Goal: Transaction & Acquisition: Purchase product/service

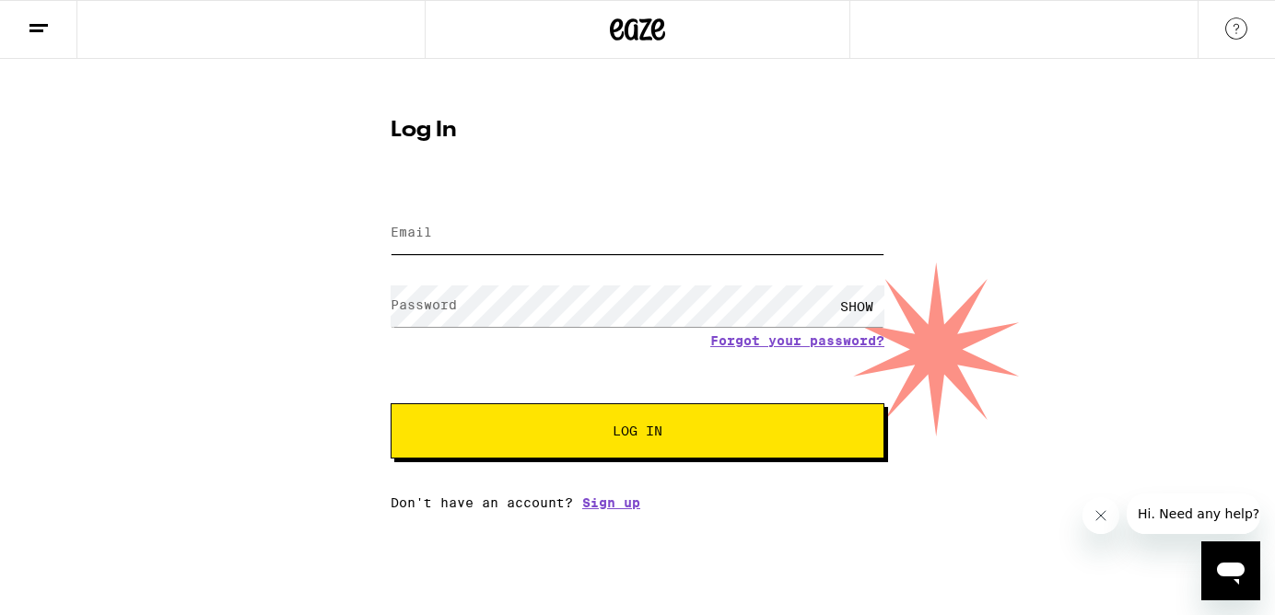
type input "[EMAIL_ADDRESS][DOMAIN_NAME]"
click at [661, 434] on span "Log In" at bounding box center [637, 431] width 50 height 13
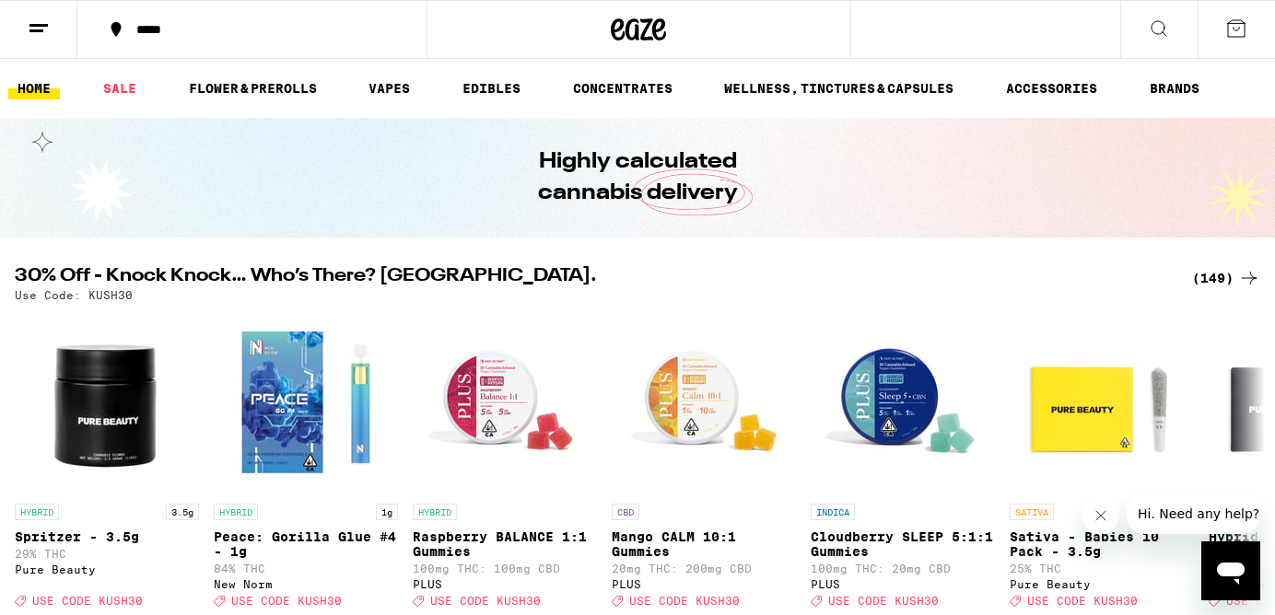
click at [1209, 278] on div "(149)" at bounding box center [1226, 278] width 68 height 22
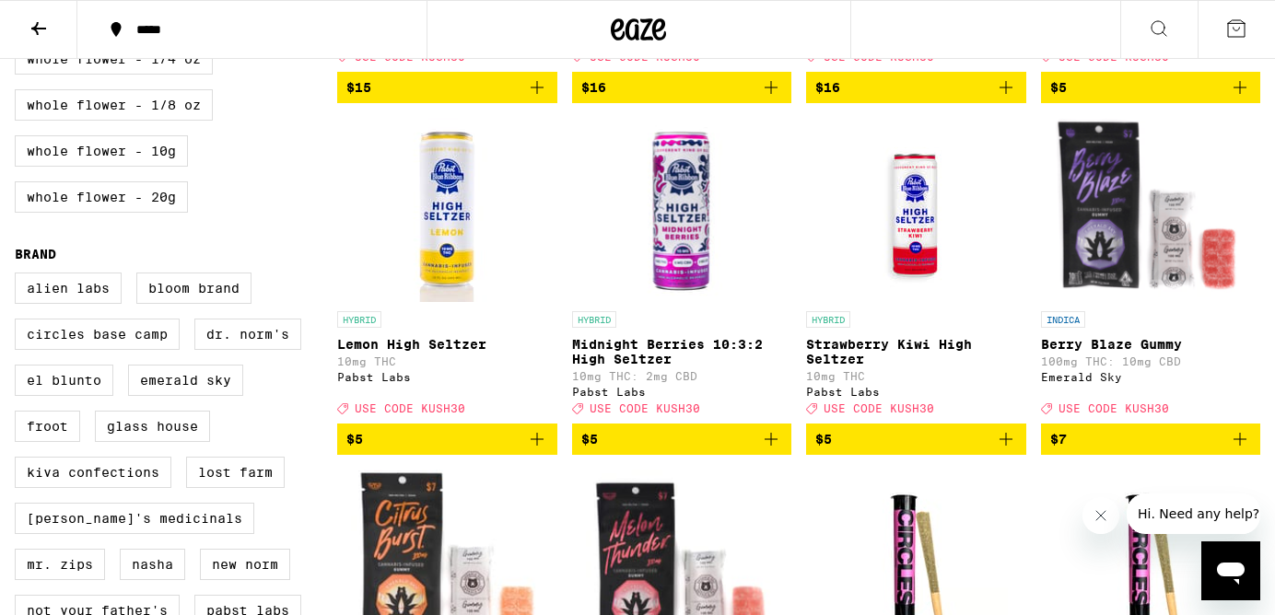
scroll to position [1267, 0]
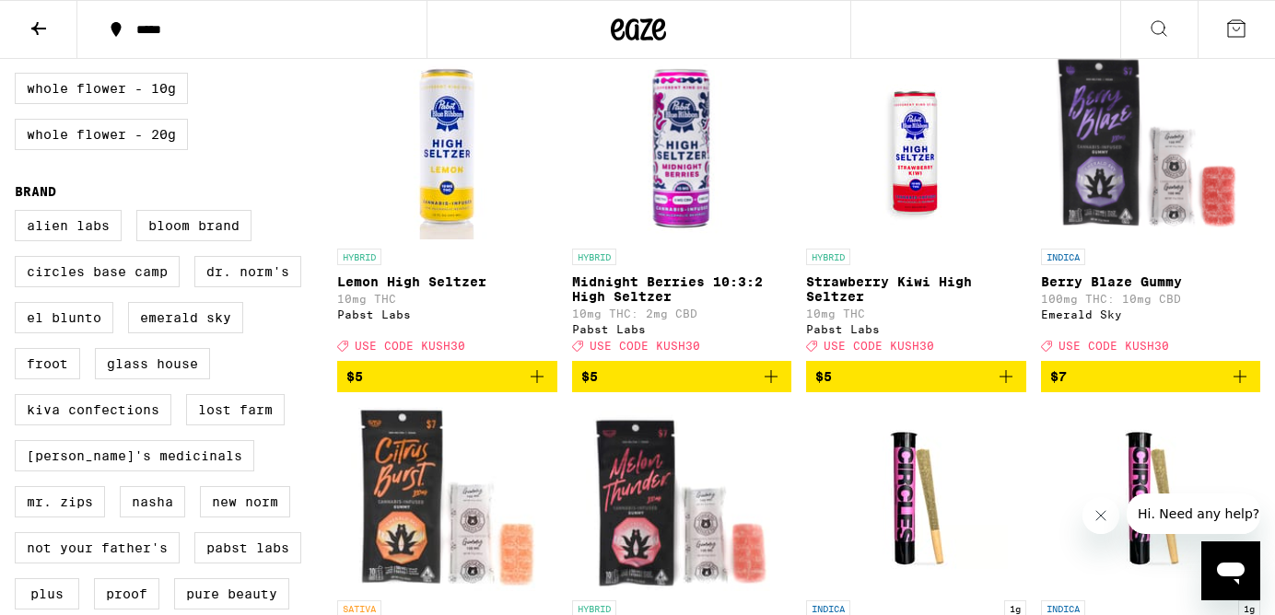
click at [772, 388] on icon "Add to bag" at bounding box center [771, 377] width 22 height 22
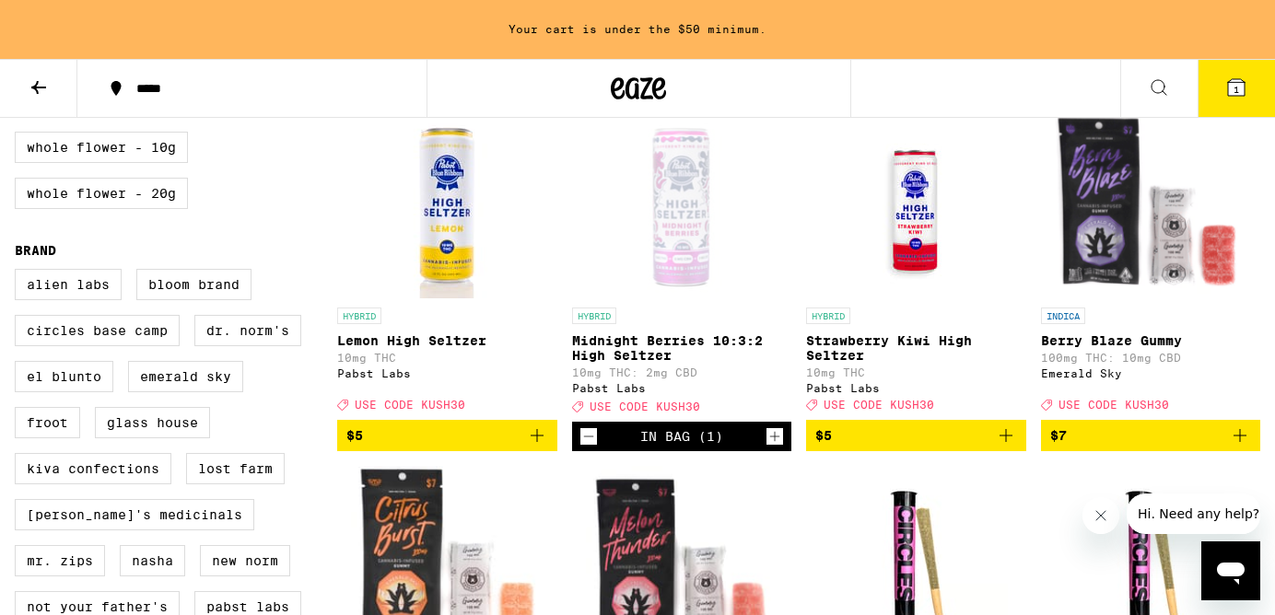
scroll to position [1326, 0]
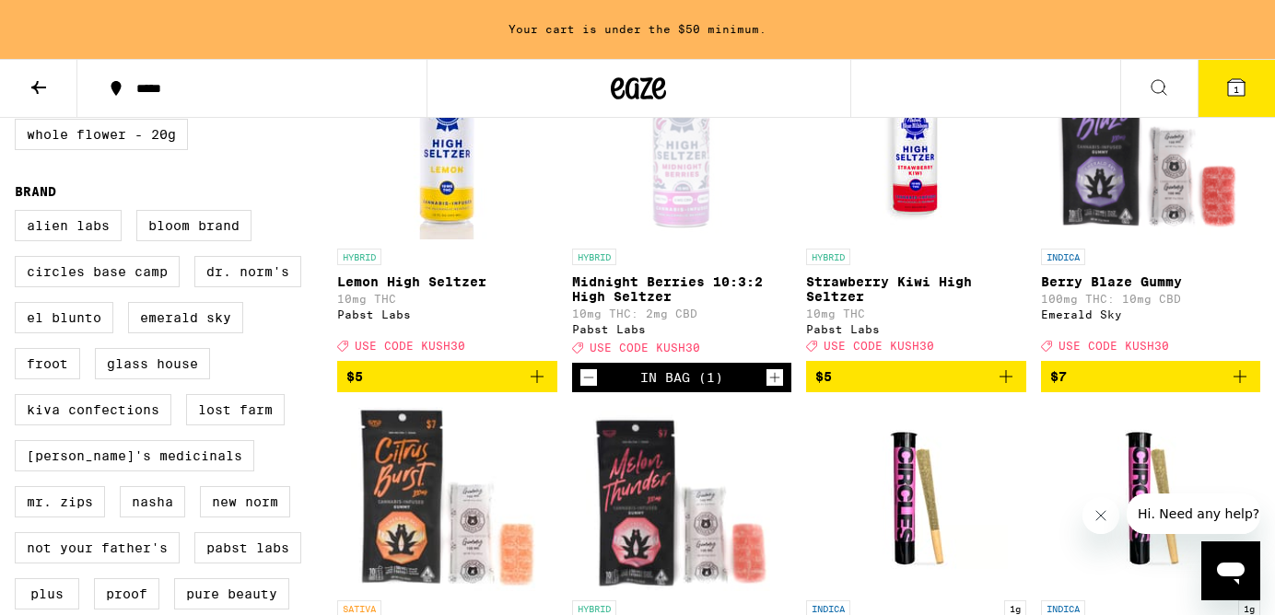
click at [1007, 388] on icon "Add to bag" at bounding box center [1006, 377] width 22 height 22
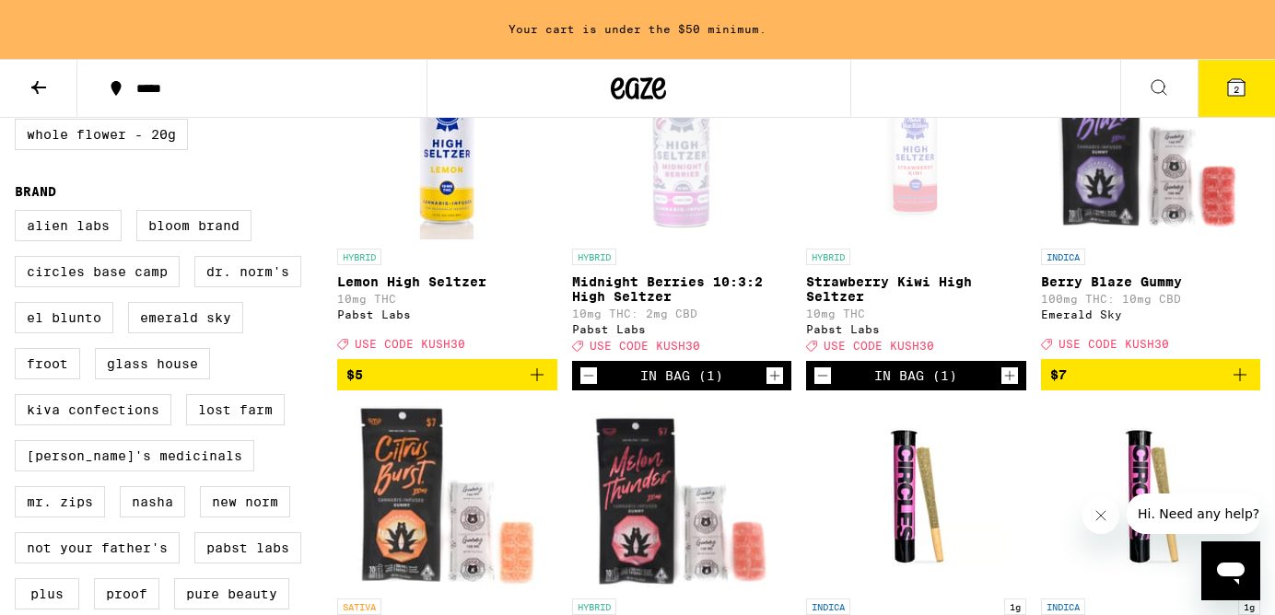
click at [533, 386] on icon "Add to bag" at bounding box center [537, 375] width 22 height 22
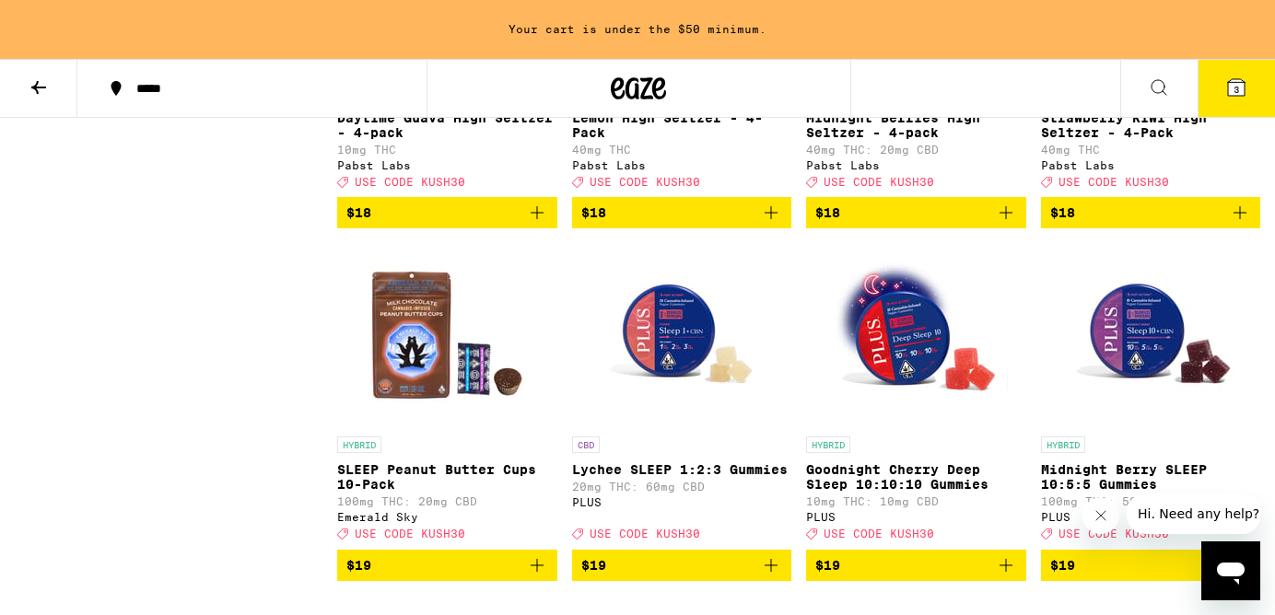
scroll to position [5709, 0]
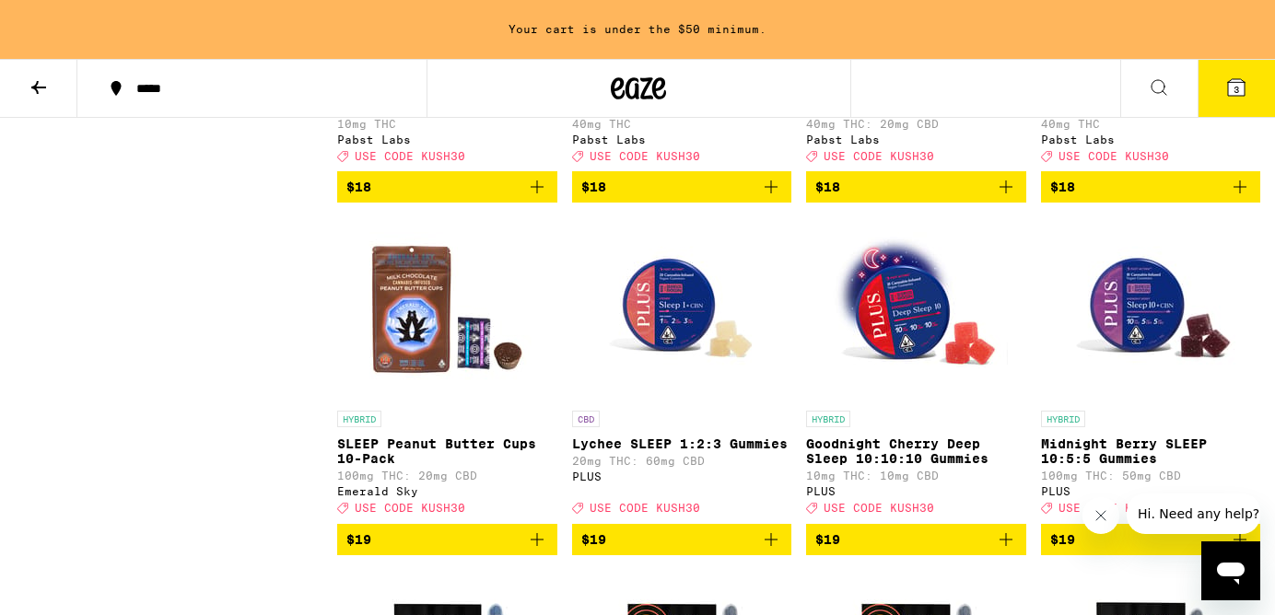
click at [775, 198] on icon "Add to bag" at bounding box center [771, 187] width 22 height 22
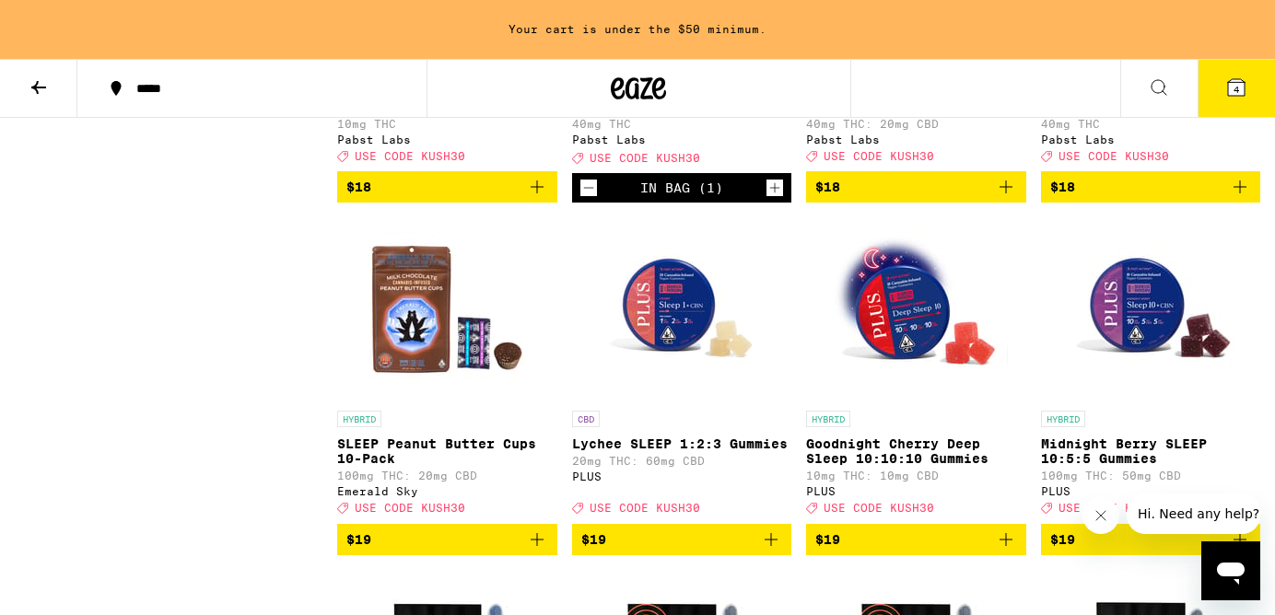
click at [1017, 203] on button "$18" at bounding box center [916, 186] width 220 height 31
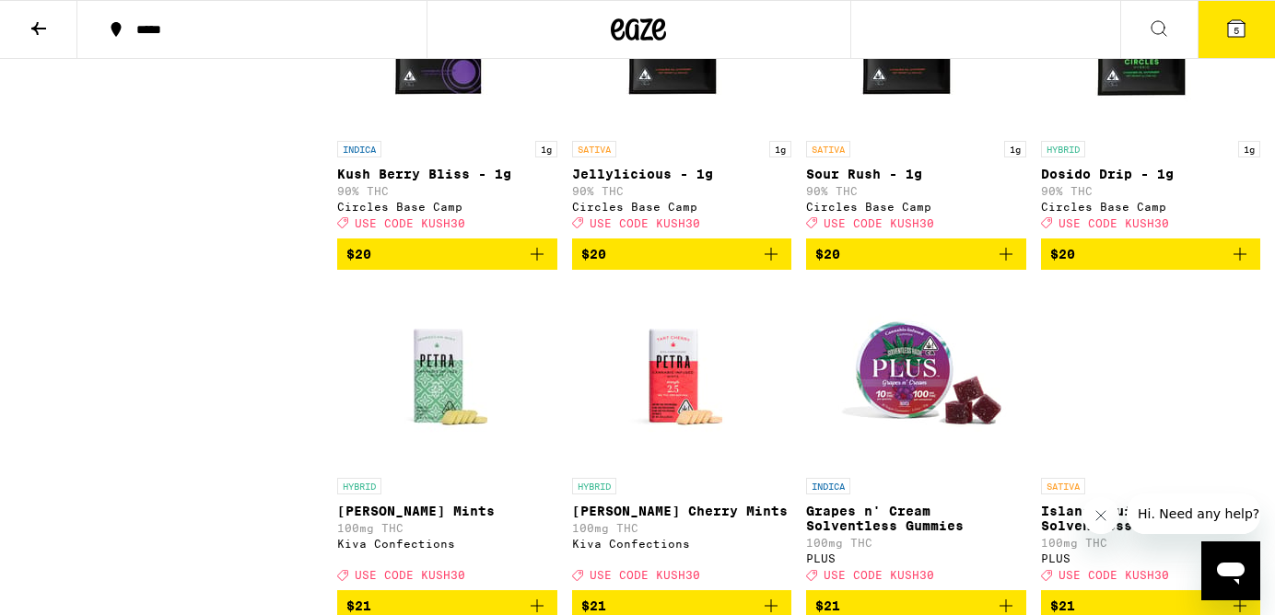
scroll to position [6273, 0]
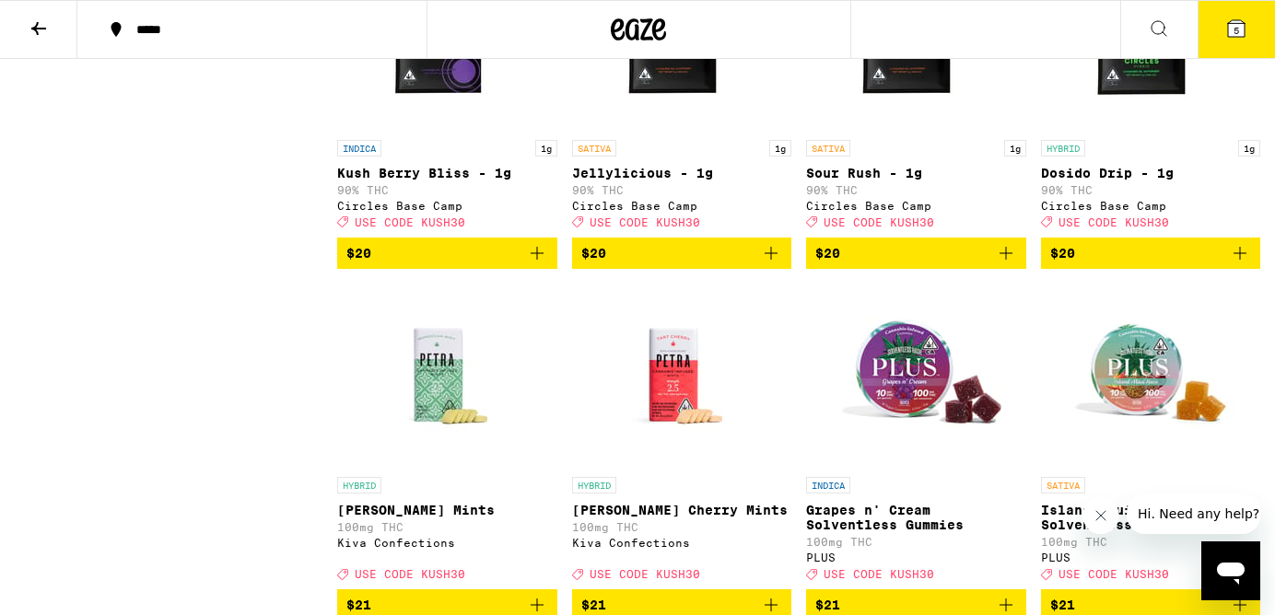
click at [784, 269] on button "$20" at bounding box center [682, 253] width 220 height 31
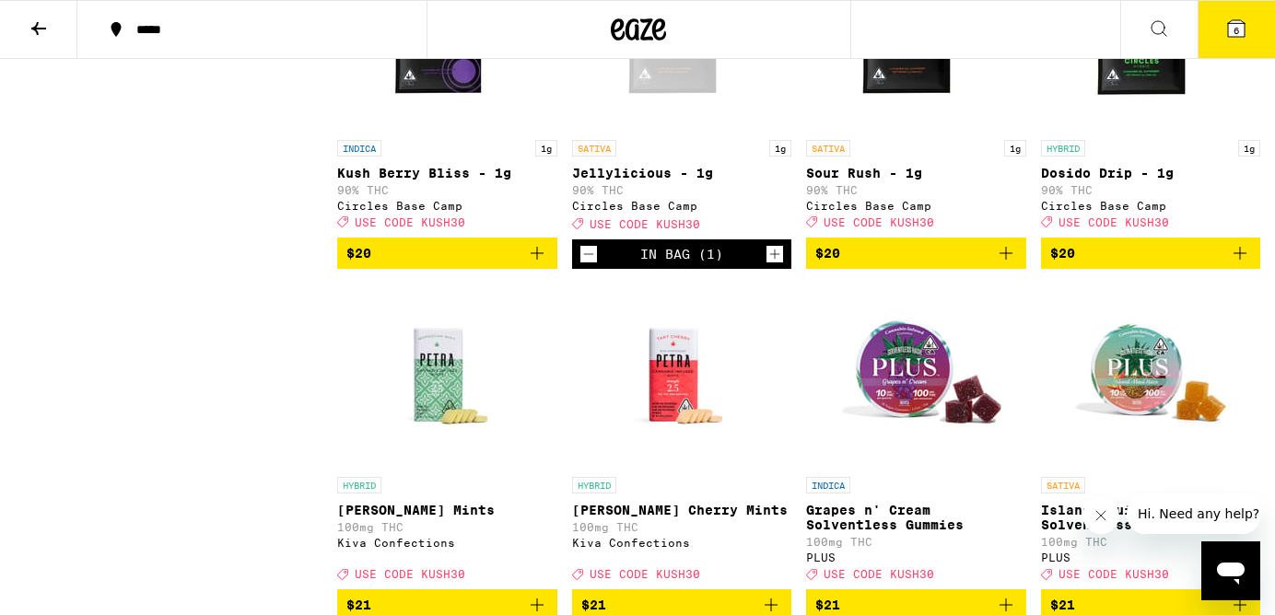
click at [1244, 21] on icon at bounding box center [1236, 28] width 22 height 22
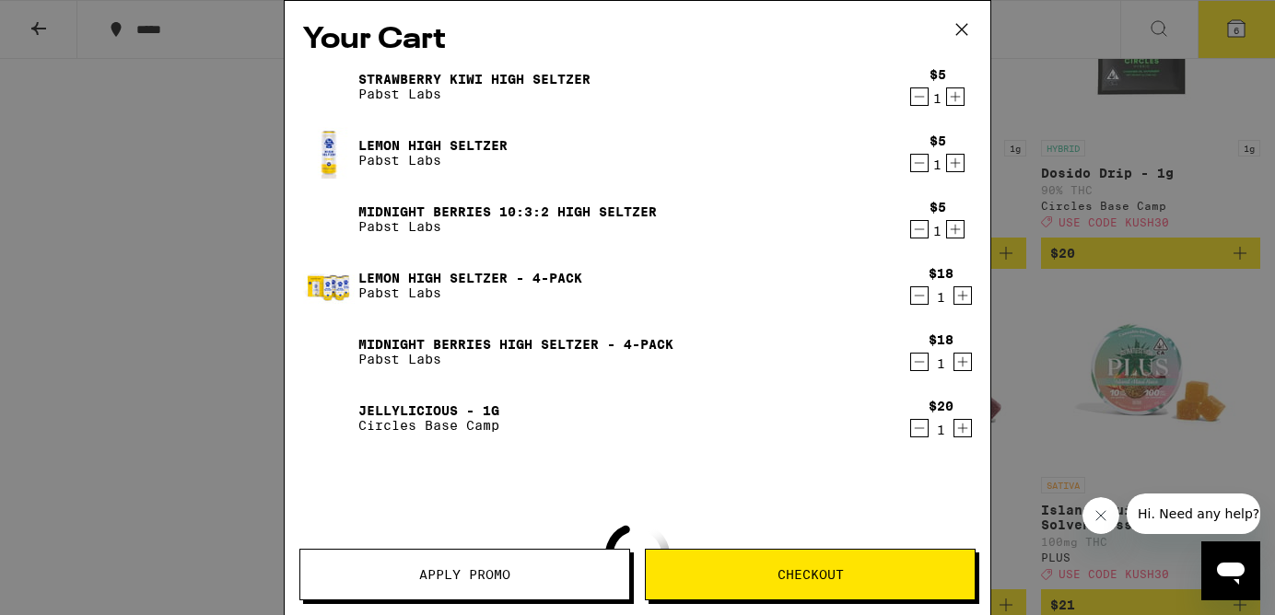
click at [914, 98] on icon "Decrement" at bounding box center [919, 97] width 17 height 22
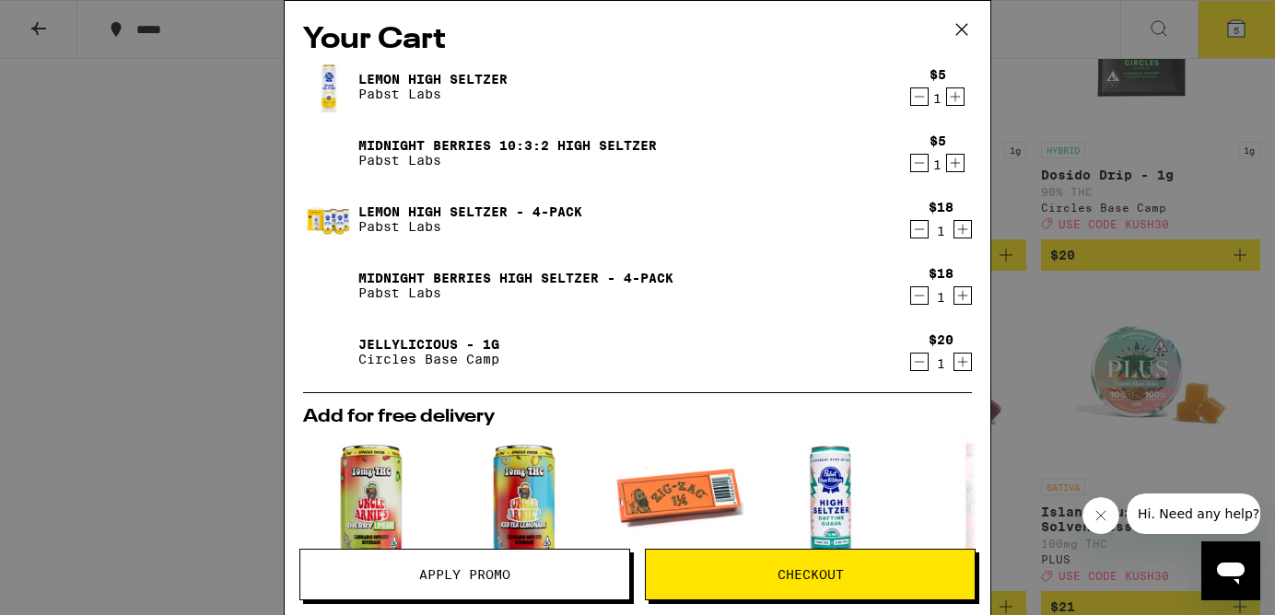
click at [914, 98] on icon "Decrement" at bounding box center [919, 97] width 17 height 22
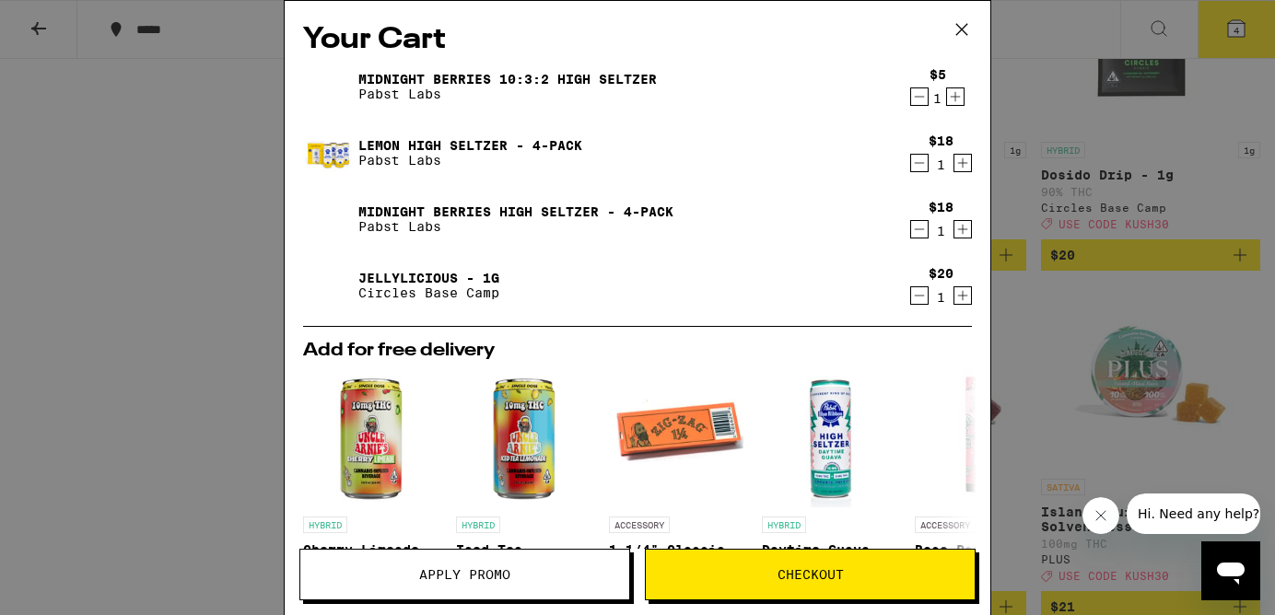
click at [914, 98] on icon "Decrement" at bounding box center [919, 97] width 17 height 22
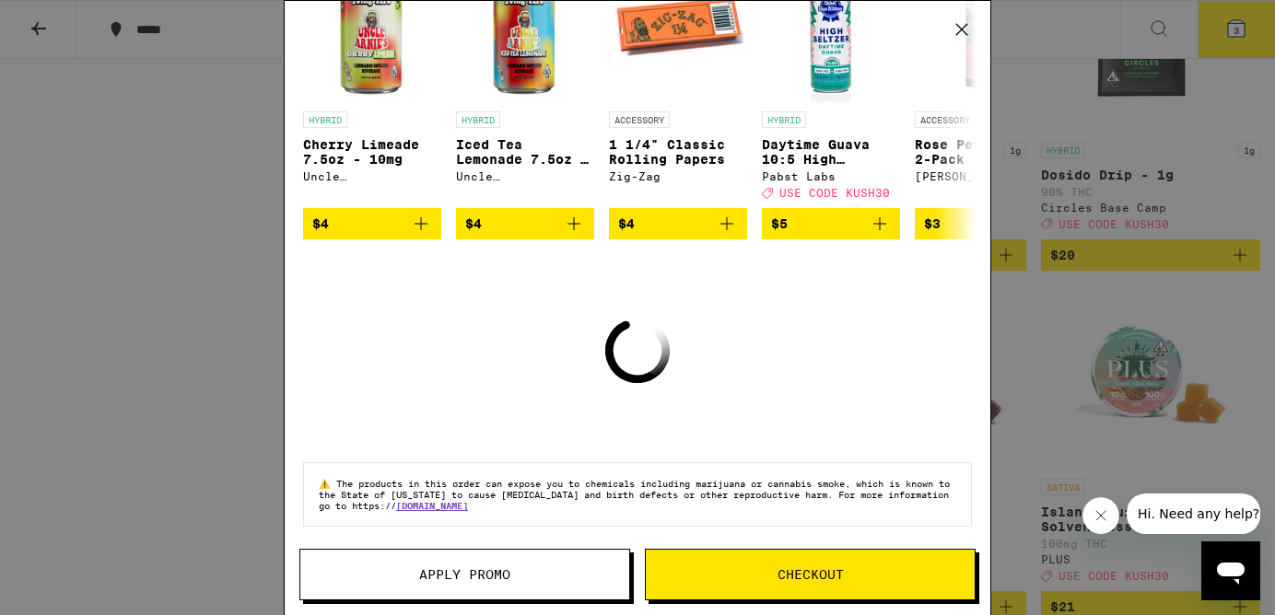
scroll to position [300, 0]
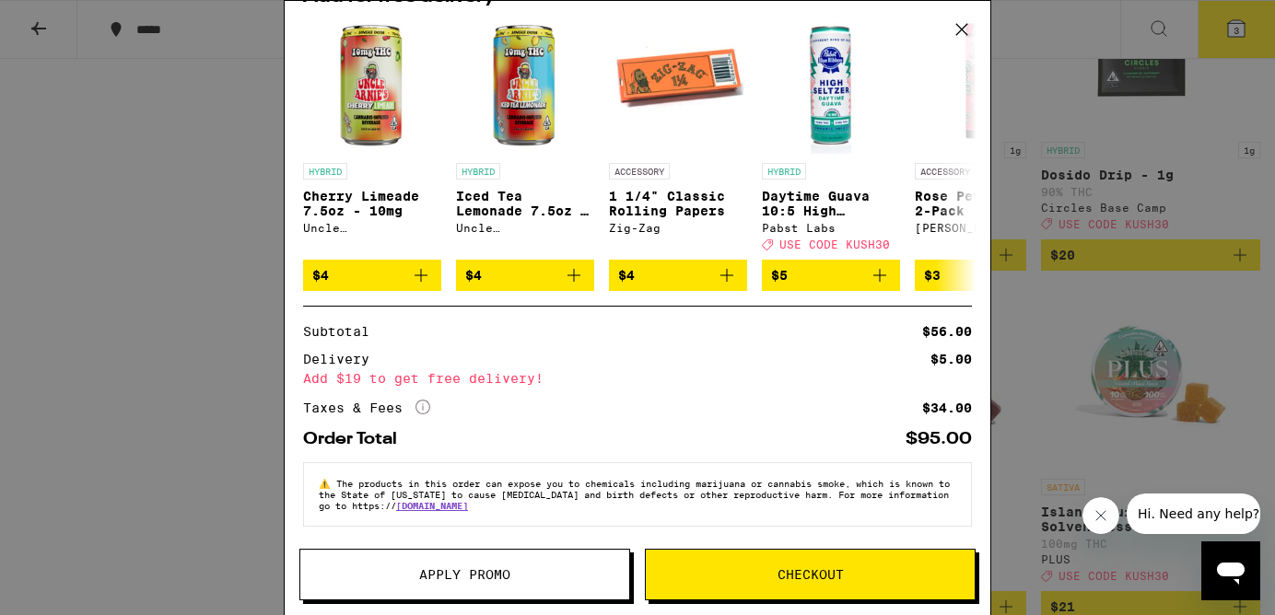
click at [591, 606] on div "Apply Promo Checkout" at bounding box center [637, 582] width 705 height 66
click at [565, 588] on button "Apply Promo" at bounding box center [464, 575] width 331 height 52
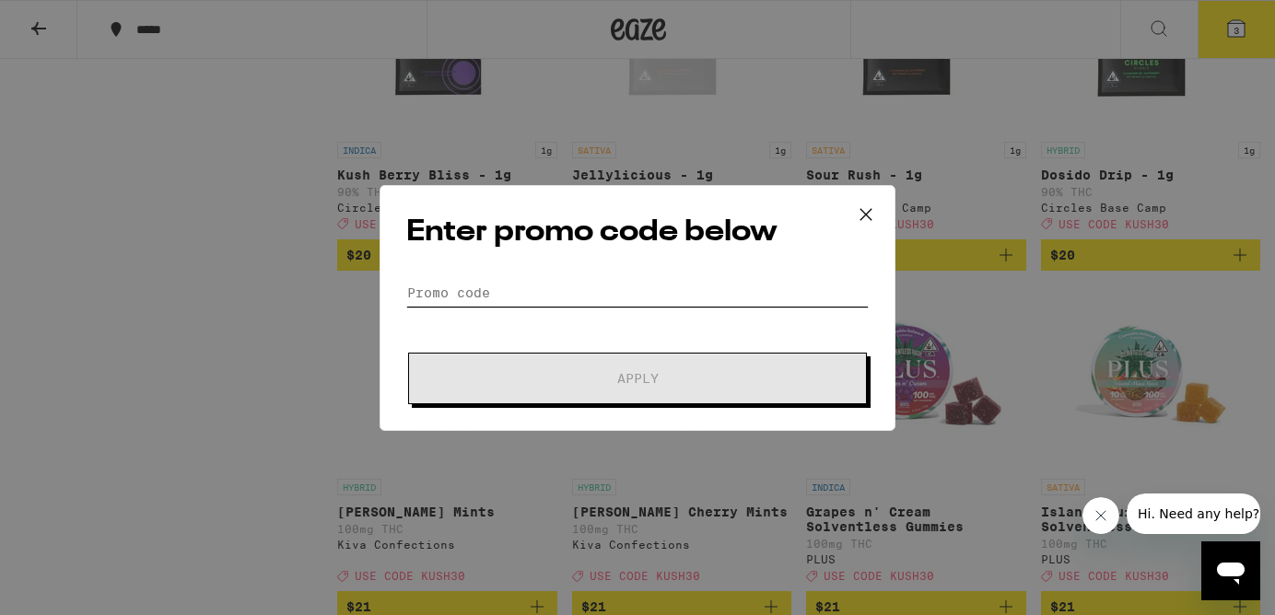
click at [693, 298] on input "Promo Code" at bounding box center [637, 293] width 462 height 28
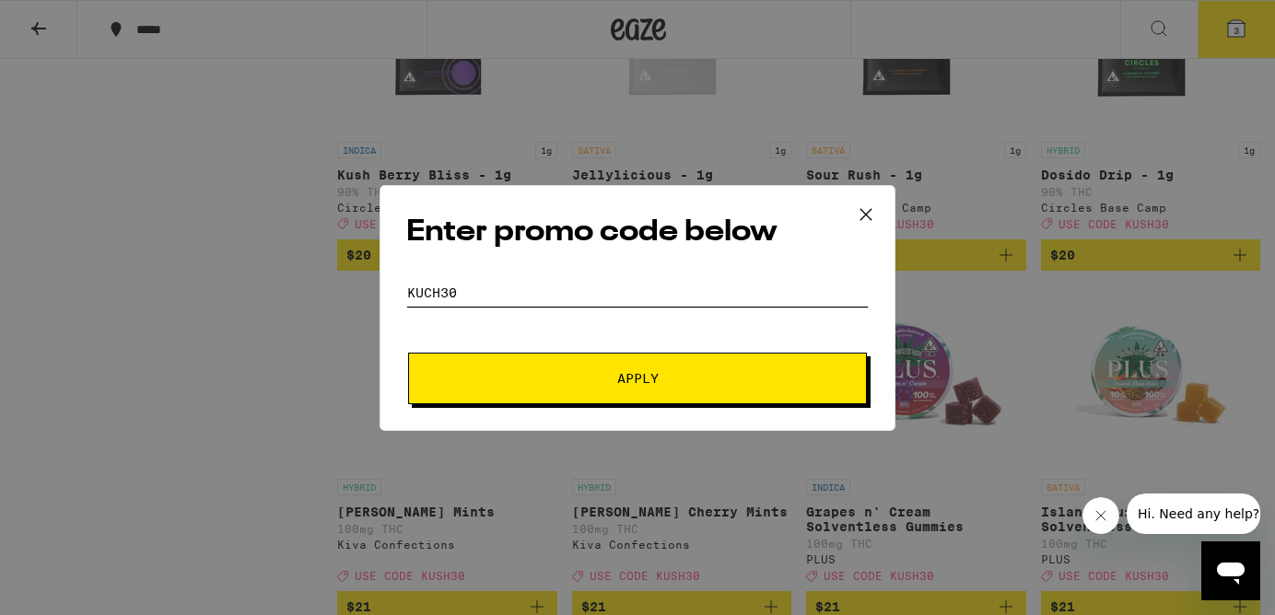
click at [408, 353] on button "Apply" at bounding box center [637, 379] width 459 height 52
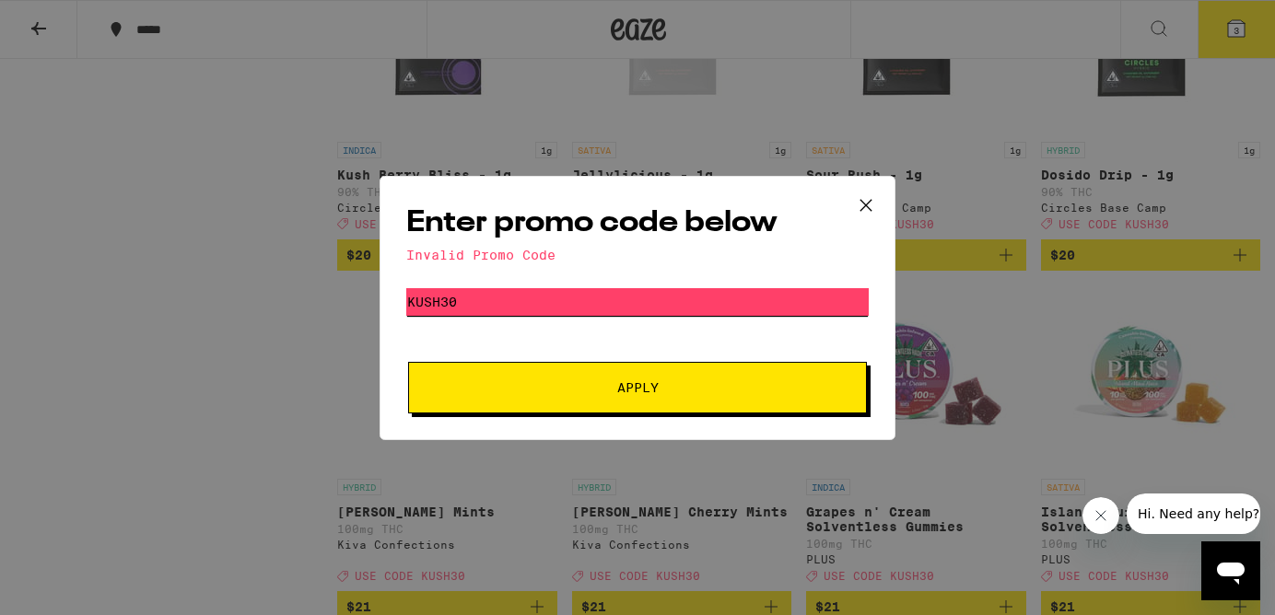
type input "kush30"
click at [408, 362] on button "Apply" at bounding box center [637, 388] width 459 height 52
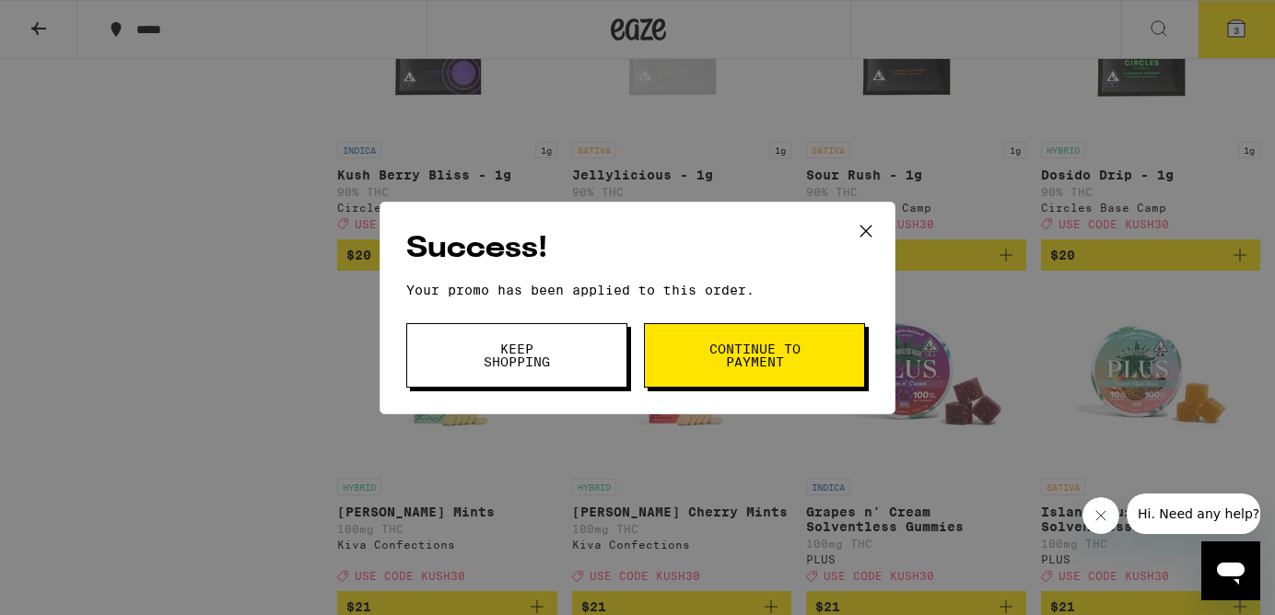
click at [750, 327] on button "Continue to payment" at bounding box center [754, 355] width 221 height 64
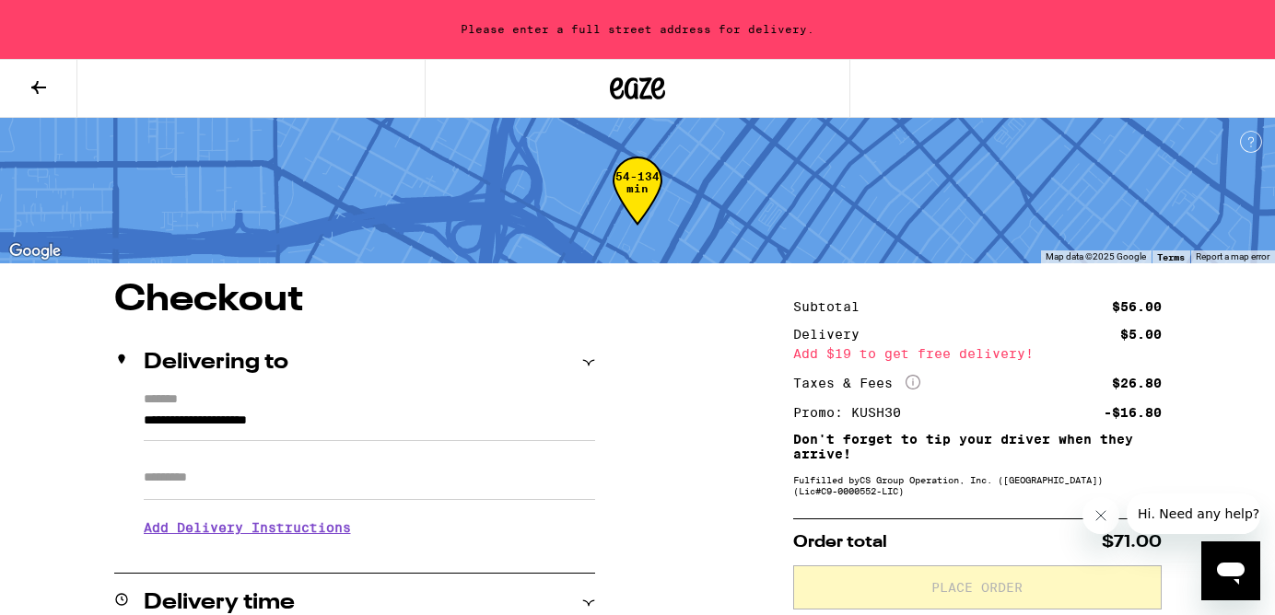
scroll to position [141, 0]
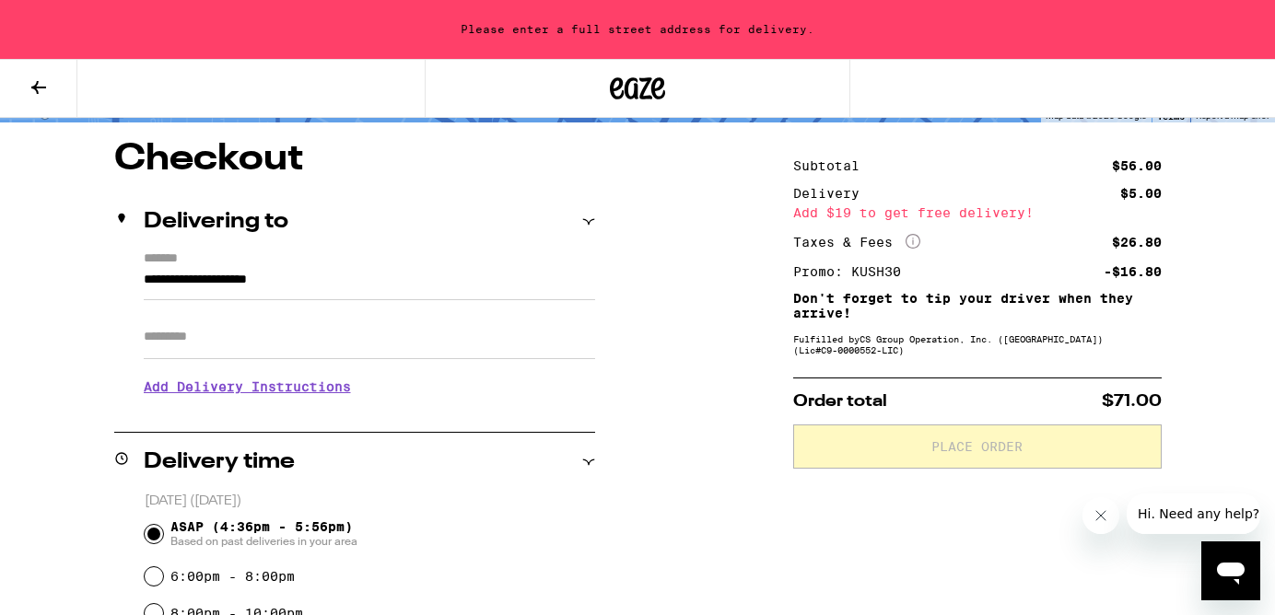
click at [499, 307] on div "Apt/Suite" at bounding box center [369, 329] width 451 height 59
click at [495, 289] on input "**********" at bounding box center [369, 284] width 451 height 31
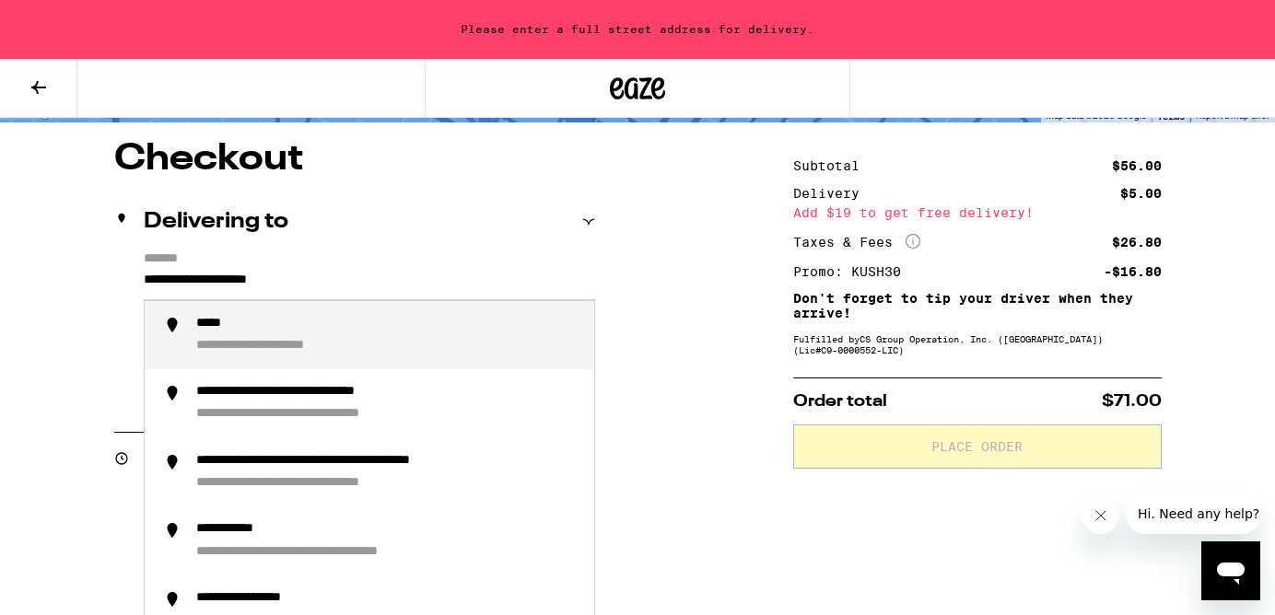
click at [495, 289] on input "**********" at bounding box center [369, 284] width 451 height 31
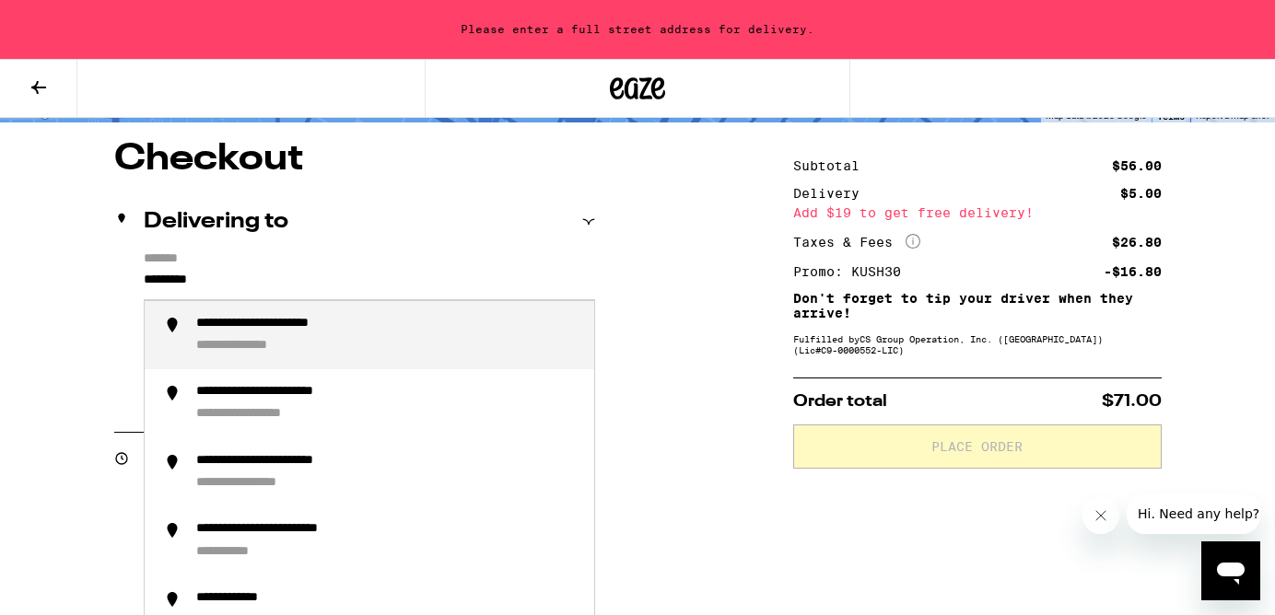
click at [484, 328] on div "**********" at bounding box center [387, 336] width 383 height 40
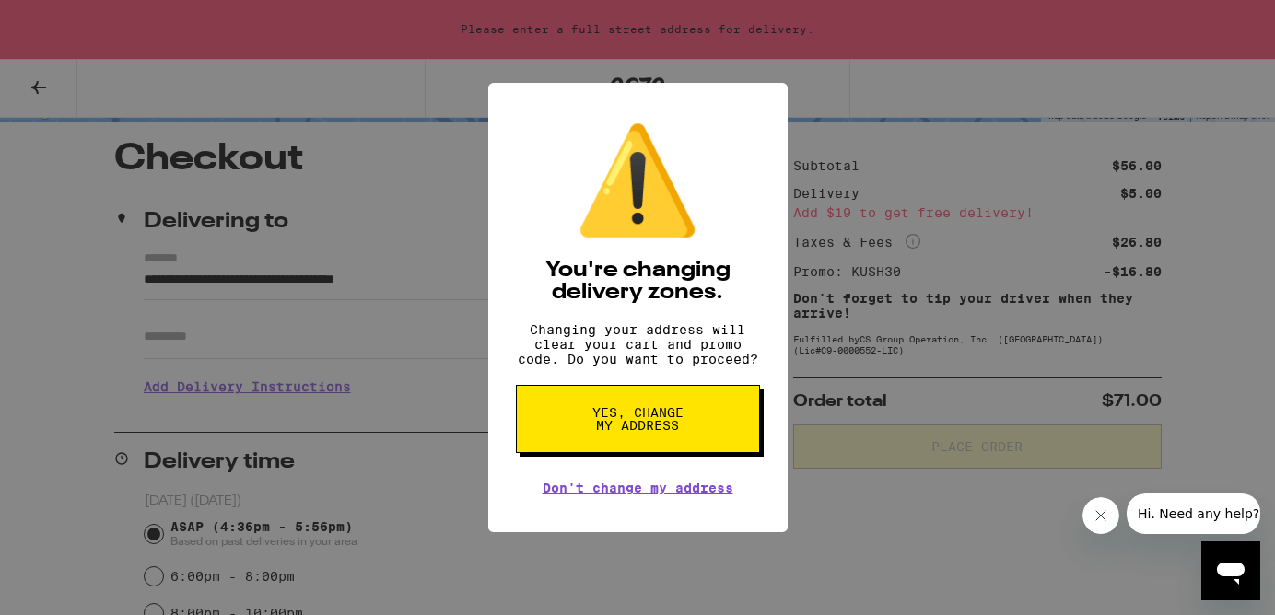
click at [587, 421] on button "Yes, change my address" at bounding box center [638, 419] width 244 height 68
type input "**********"
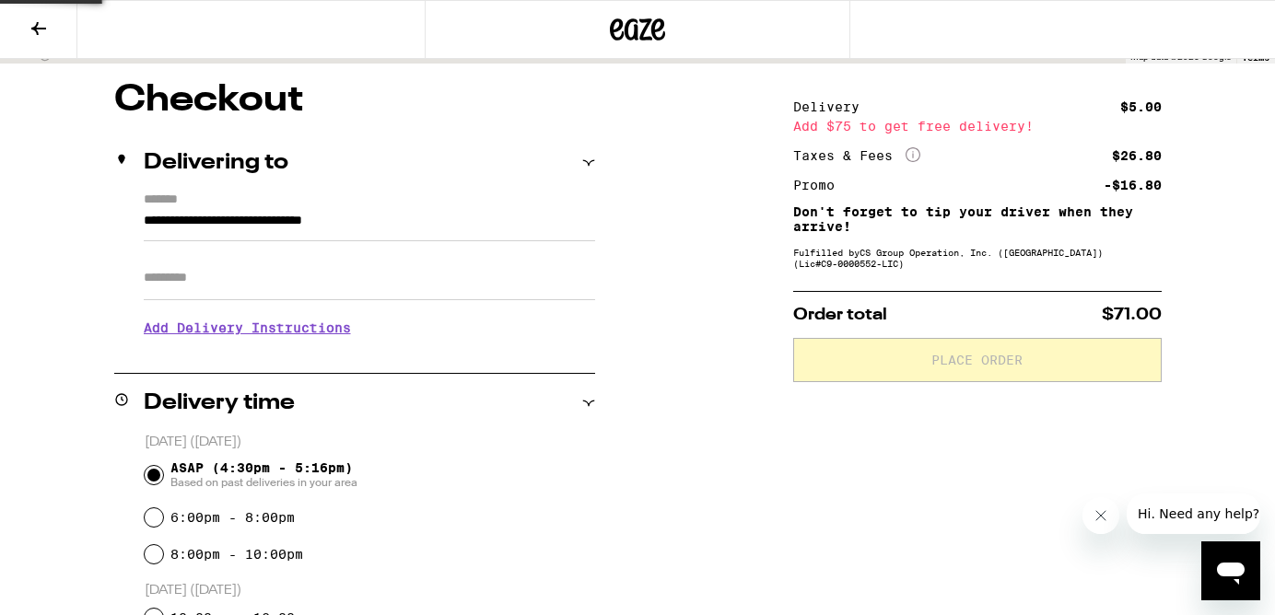
scroll to position [82, 0]
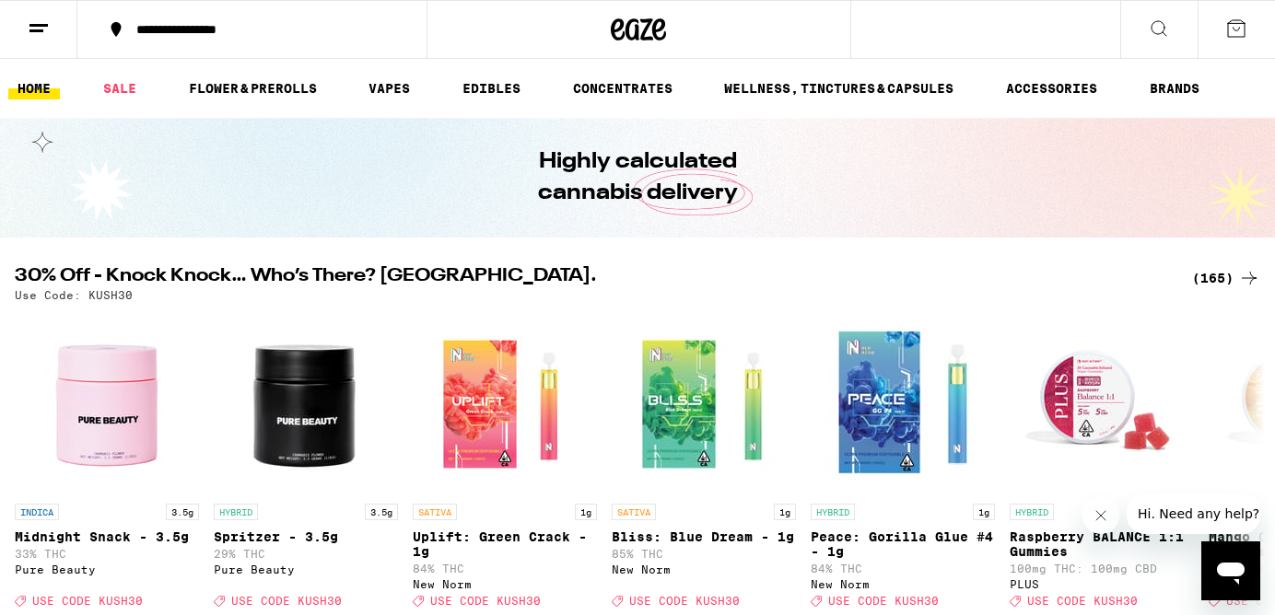
click at [1211, 271] on div "(165)" at bounding box center [1226, 278] width 68 height 22
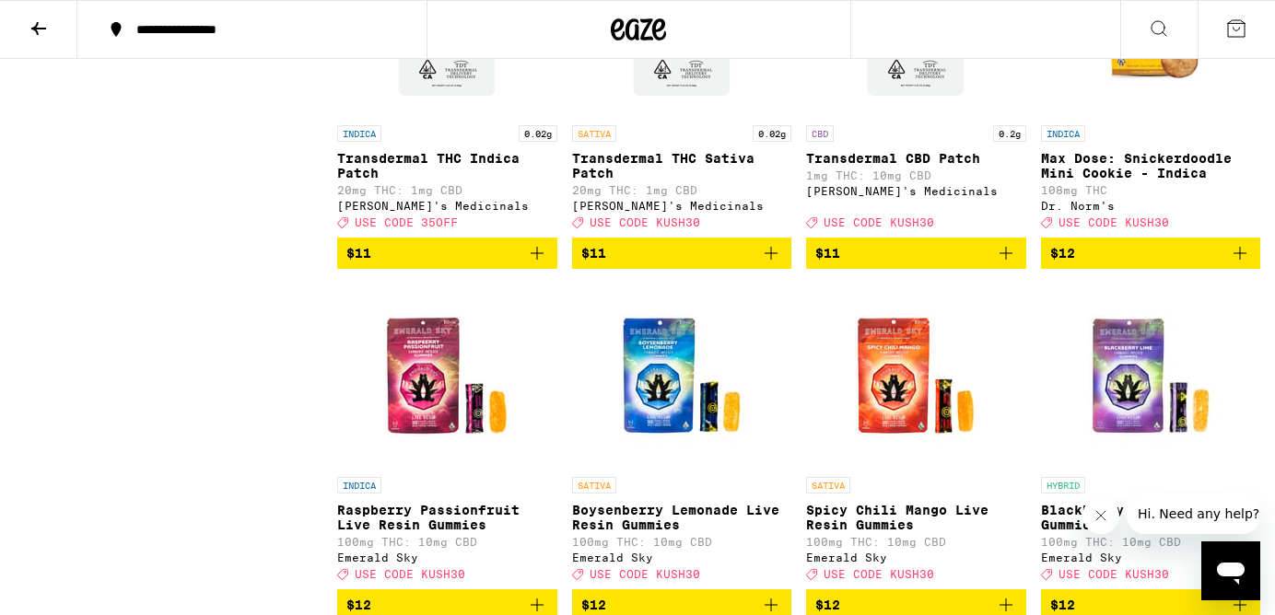
scroll to position [4124, 0]
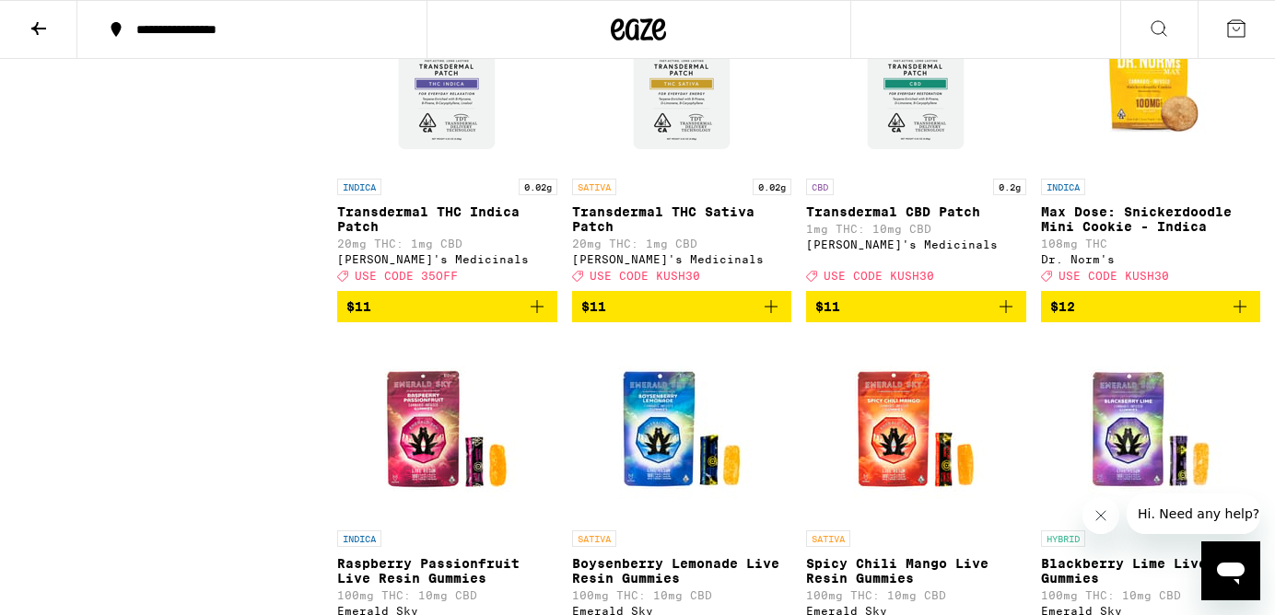
click at [775, 318] on icon "Add to bag" at bounding box center [771, 307] width 22 height 22
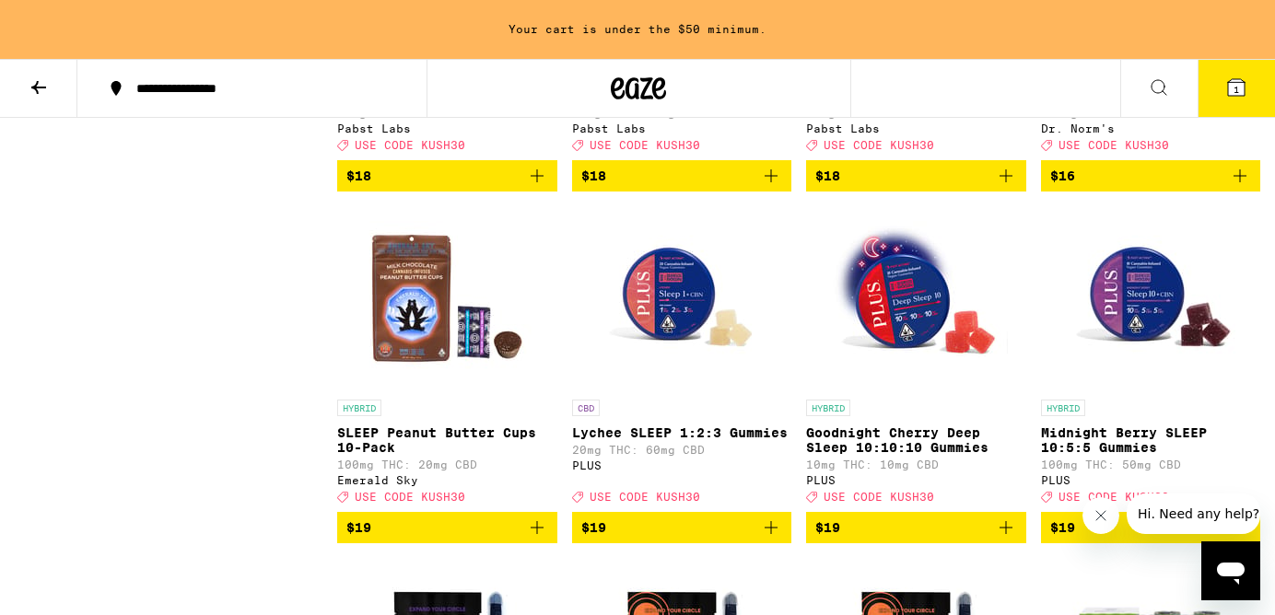
scroll to position [6697, 0]
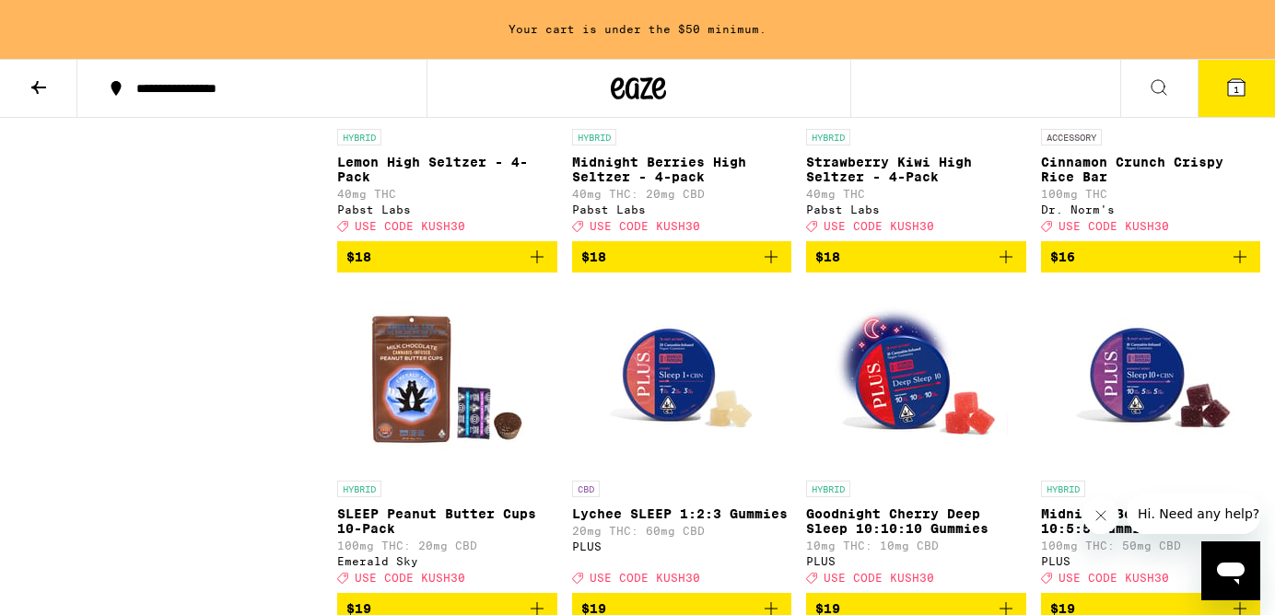
click at [788, 273] on button "$18" at bounding box center [682, 256] width 220 height 31
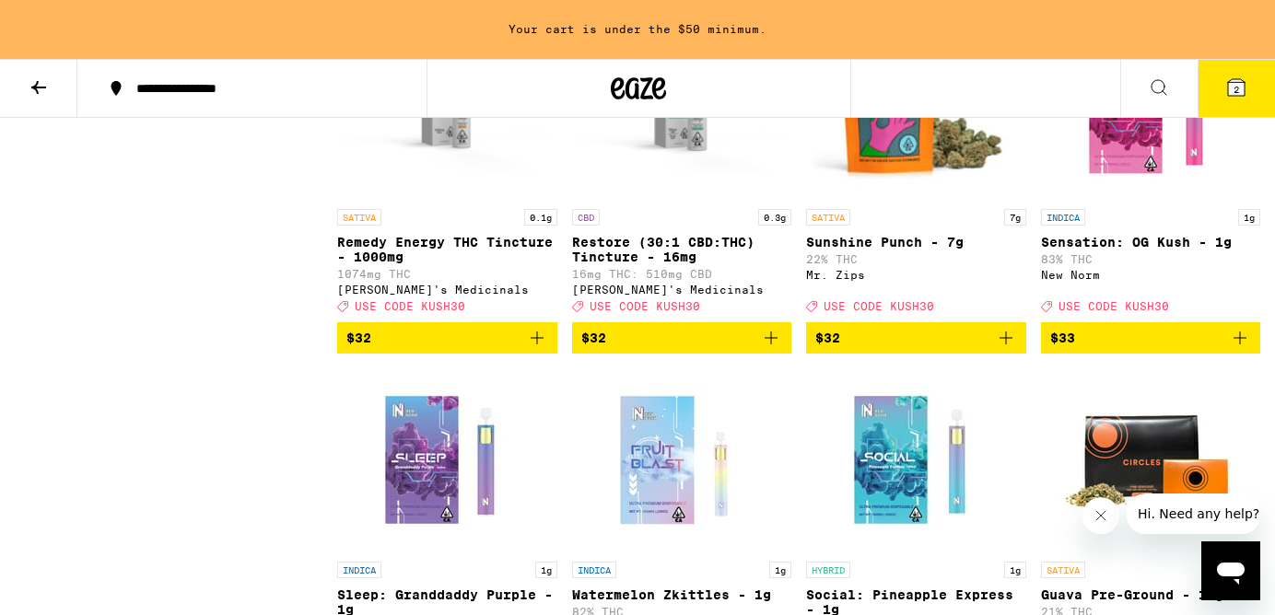
scroll to position [11189, 0]
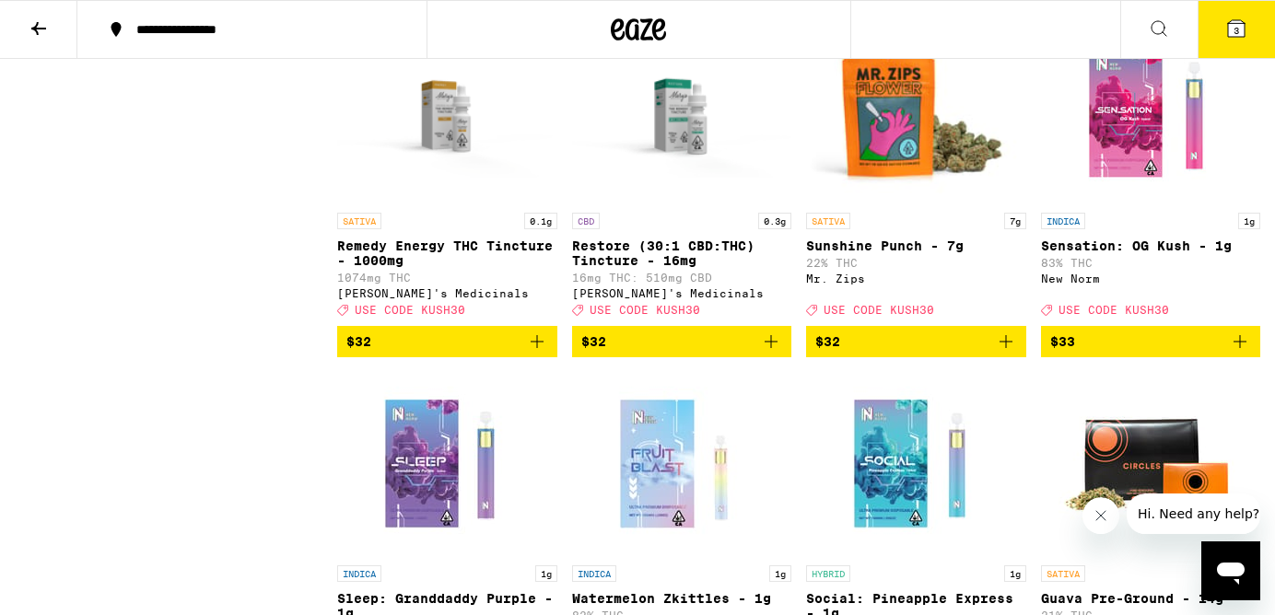
click at [1207, 14] on button "3" at bounding box center [1235, 29] width 77 height 57
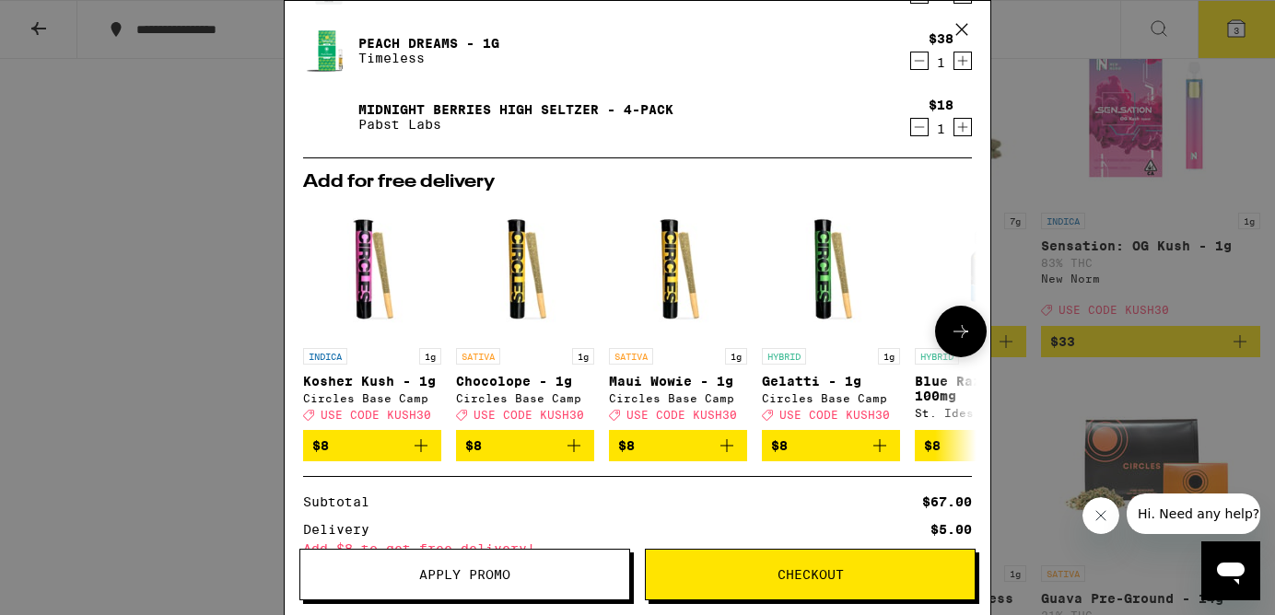
scroll to position [284, 0]
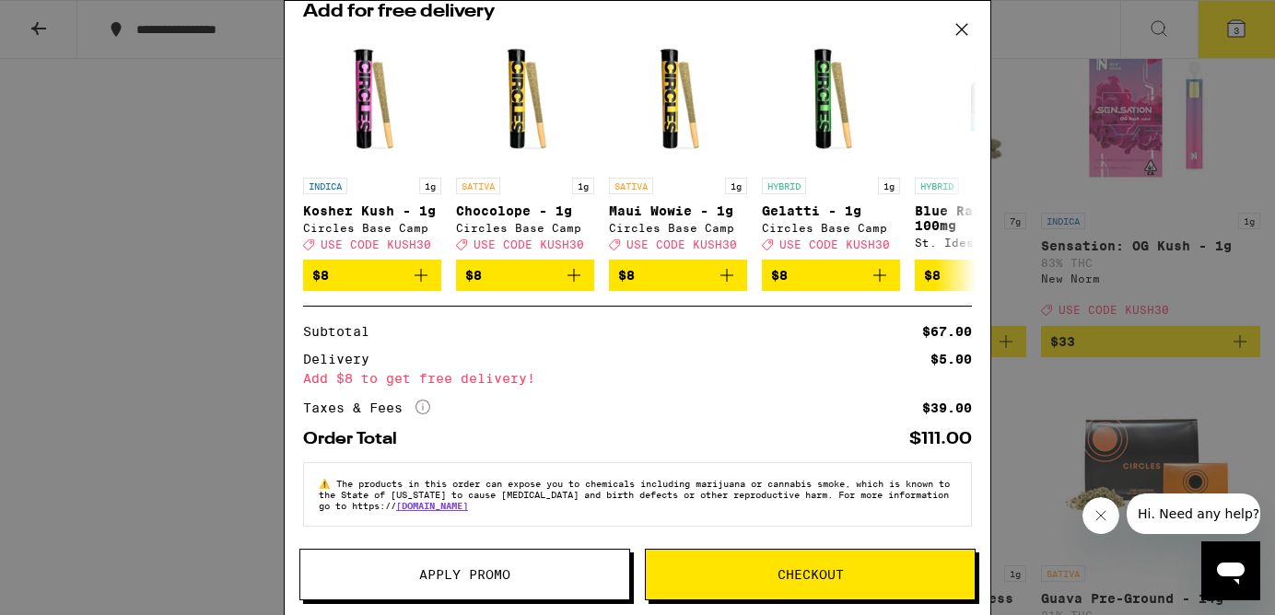
click at [508, 578] on span "Apply Promo" at bounding box center [464, 574] width 91 height 13
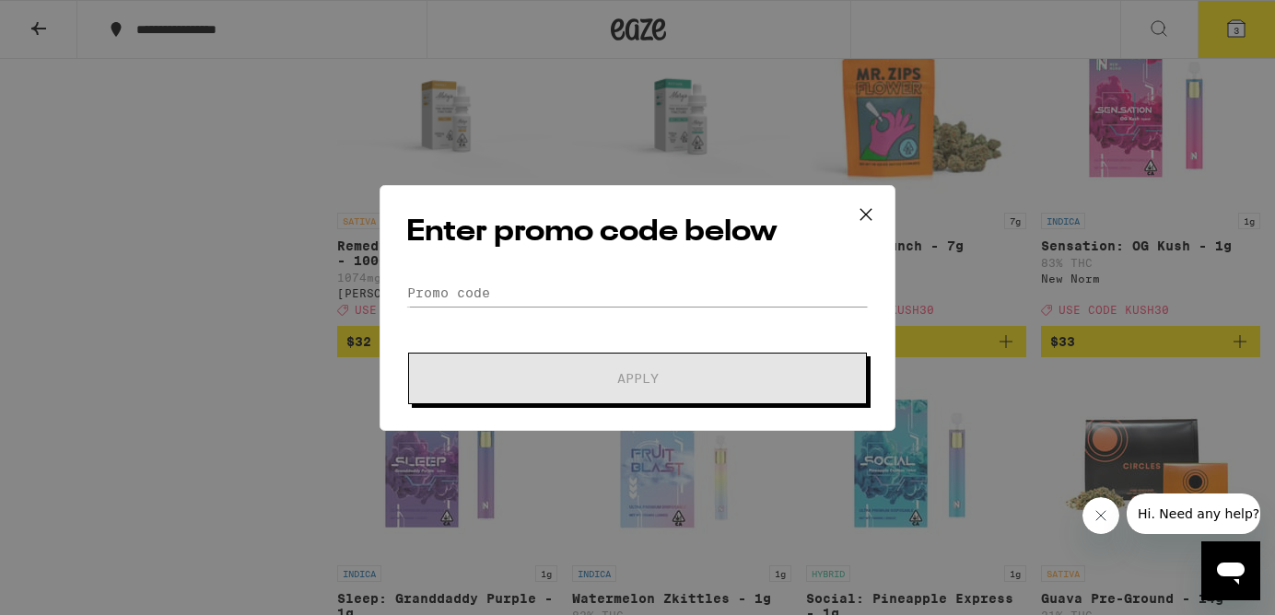
click at [590, 274] on div "Enter promo code below Promo Code Apply" at bounding box center [637, 308] width 516 height 246
click at [600, 298] on input "Promo Code" at bounding box center [637, 293] width 462 height 28
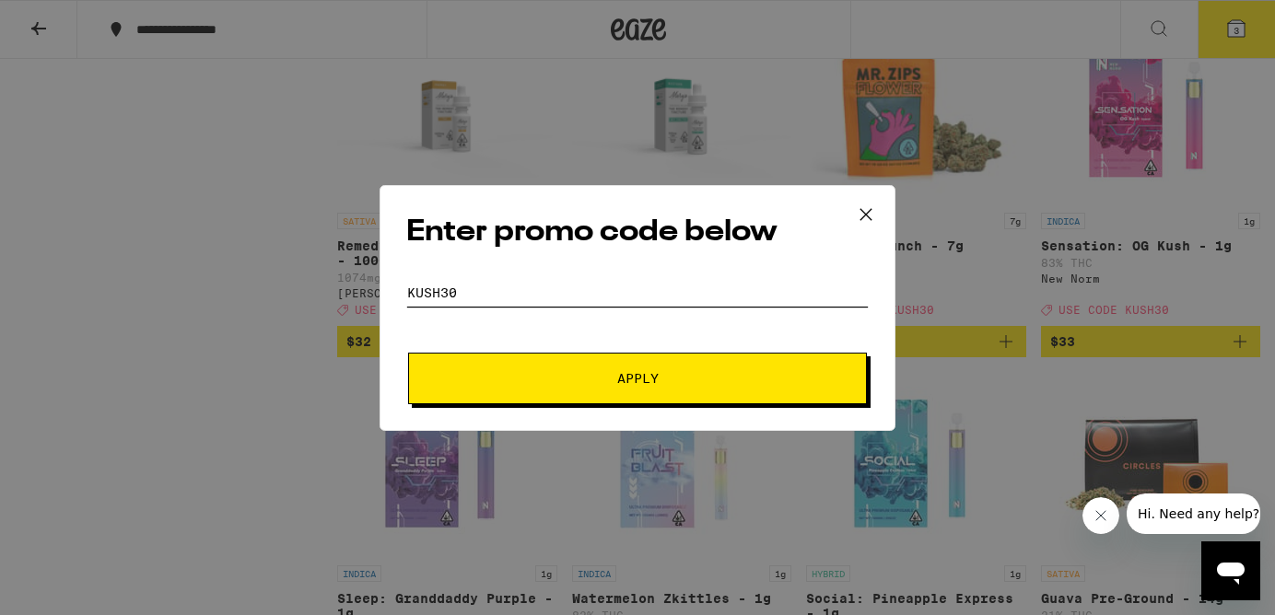
type input "kush30"
click at [408, 353] on button "Apply" at bounding box center [637, 379] width 459 height 52
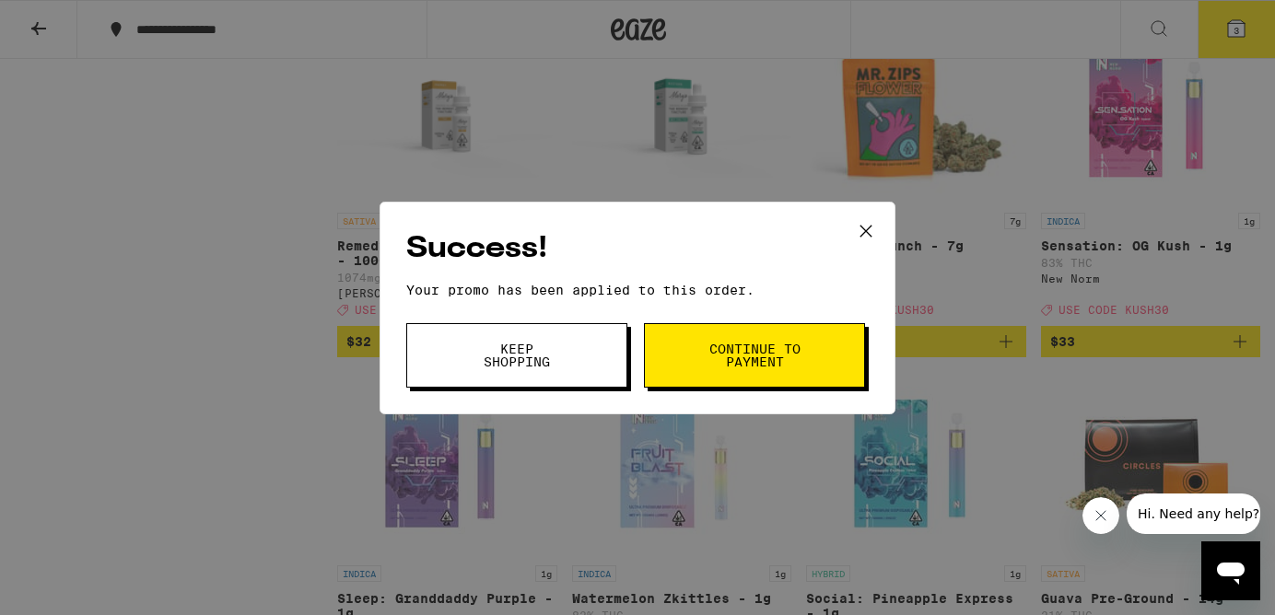
click at [735, 368] on span "Continue to payment" at bounding box center [754, 356] width 94 height 26
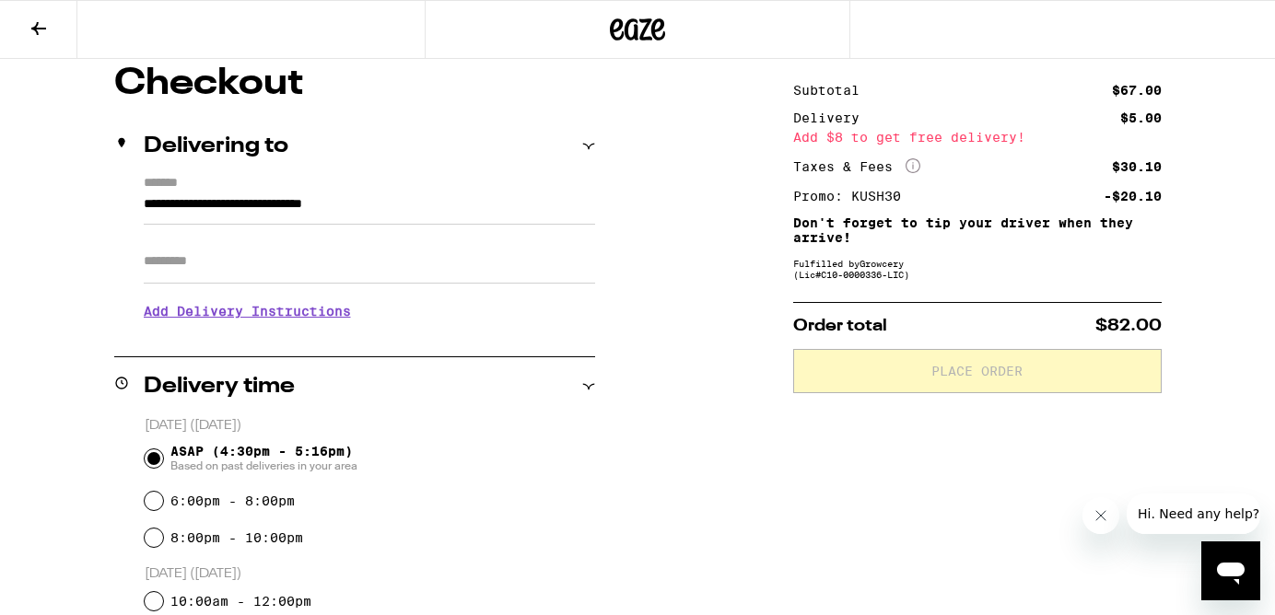
scroll to position [166, 0]
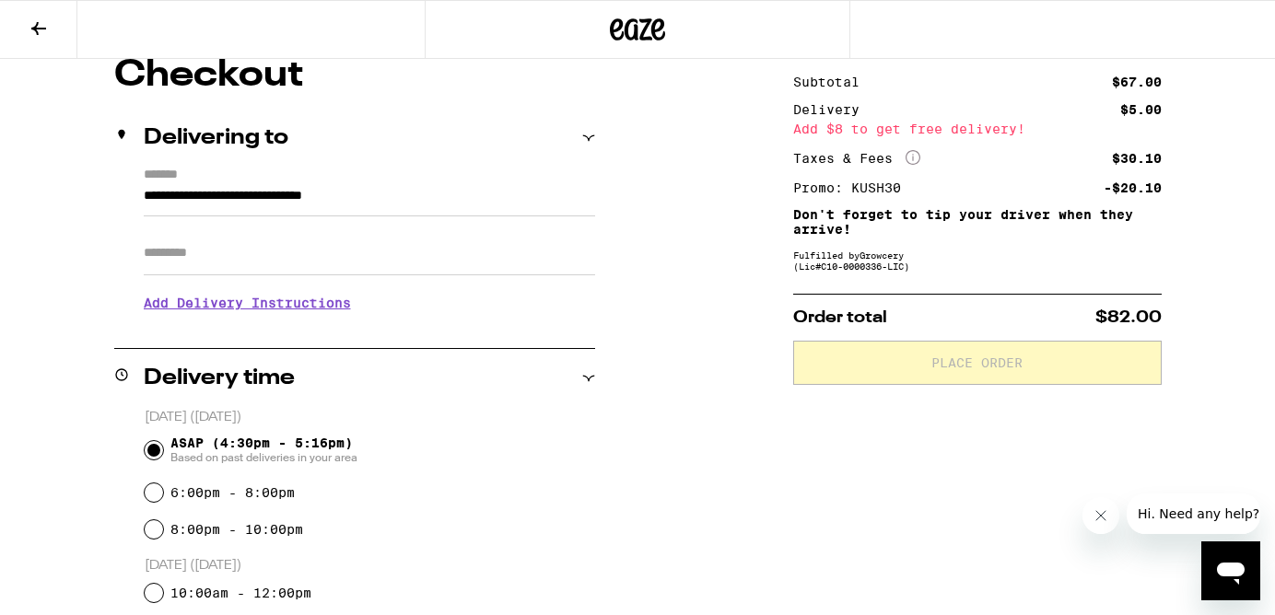
click at [459, 262] on input "Apt/Suite" at bounding box center [369, 253] width 451 height 44
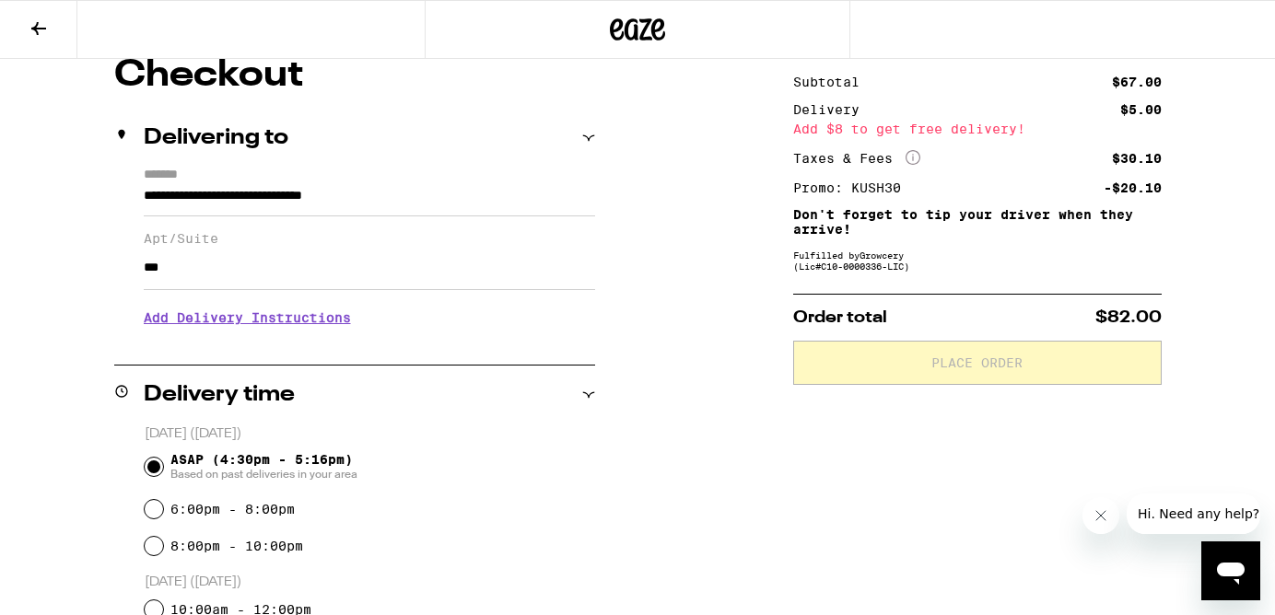
type input "***"
click at [292, 314] on h3 "Add Delivery Instructions" at bounding box center [369, 318] width 451 height 42
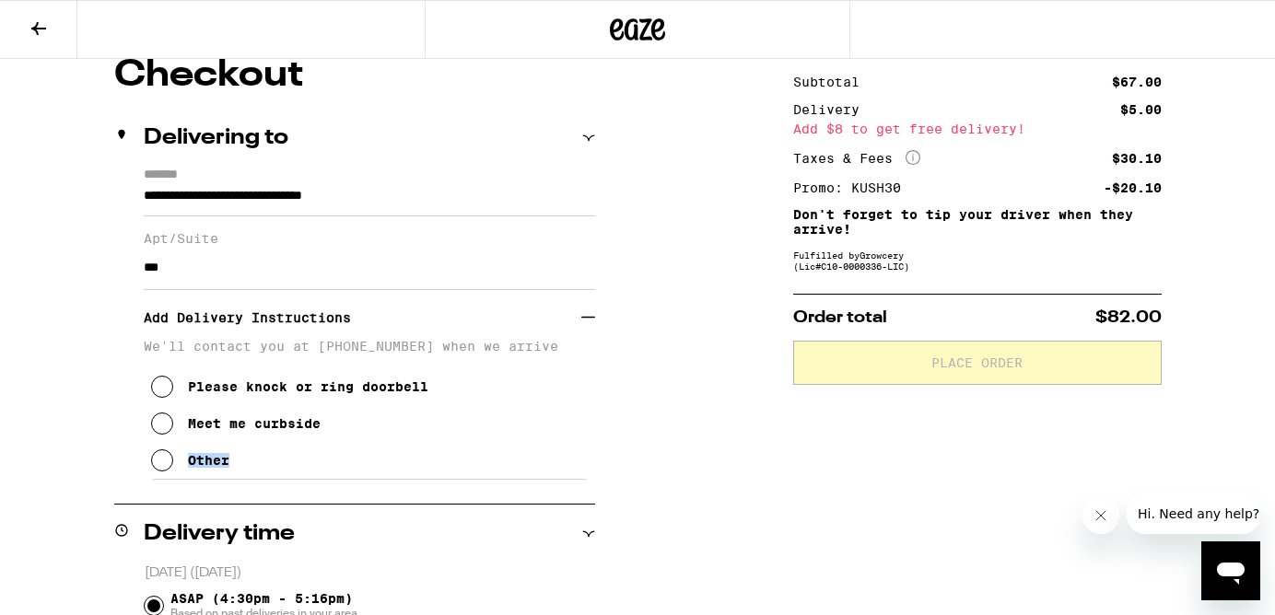
click at [178, 464] on button "Other" at bounding box center [190, 460] width 78 height 37
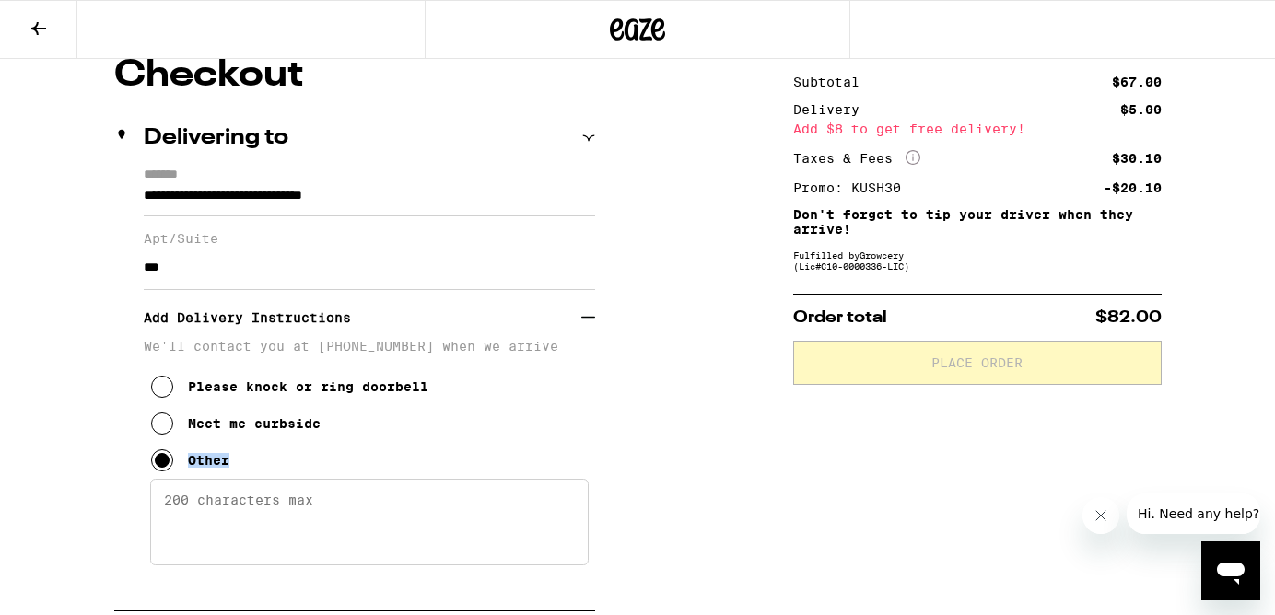
click at [228, 505] on textarea "Enter any other delivery instructions you want driver to know" at bounding box center [369, 522] width 438 height 87
type textarea "dial 993 and come to 204"
click at [543, 391] on div "Please knock or ring doorbell Meet me curbside Other" at bounding box center [369, 416] width 451 height 125
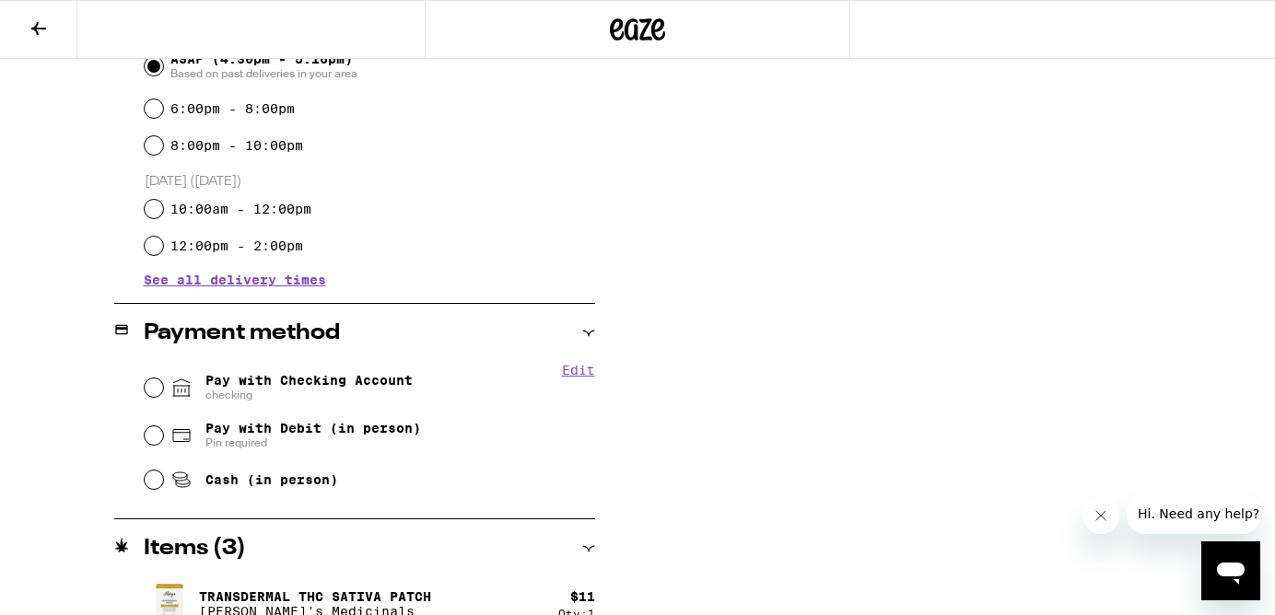
scroll to position [830, 0]
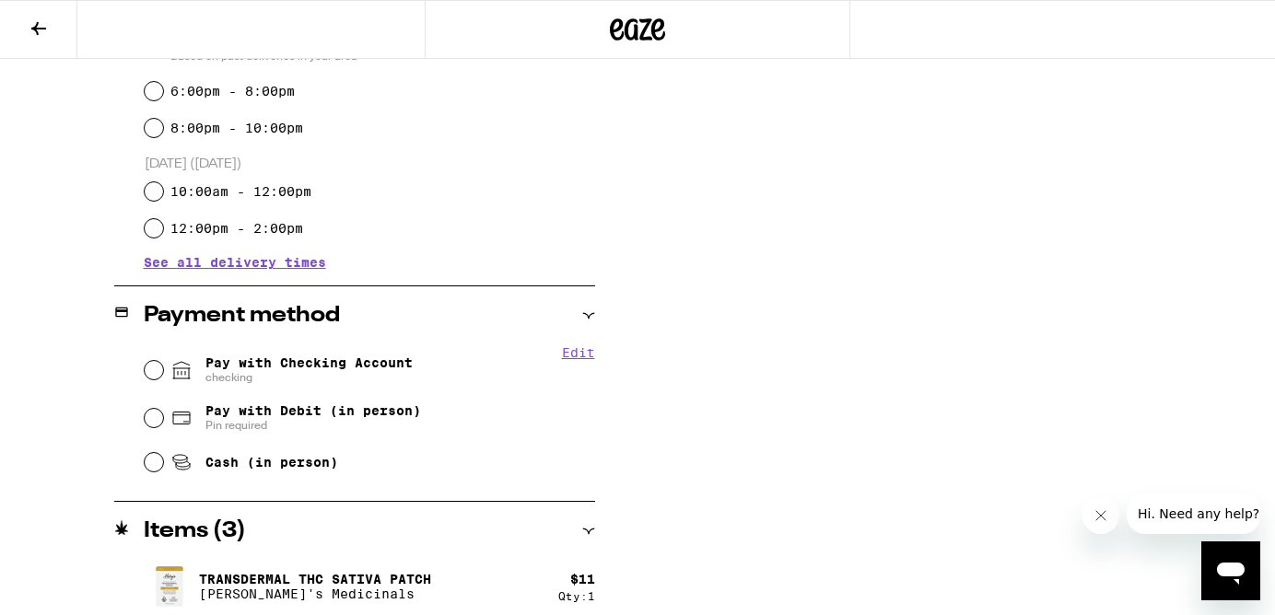
click at [404, 372] on span "Pay with Checking Account checking" at bounding box center [308, 369] width 207 height 29
click at [163, 372] on input "Pay with Checking Account checking" at bounding box center [154, 370] width 18 height 18
radio input "true"
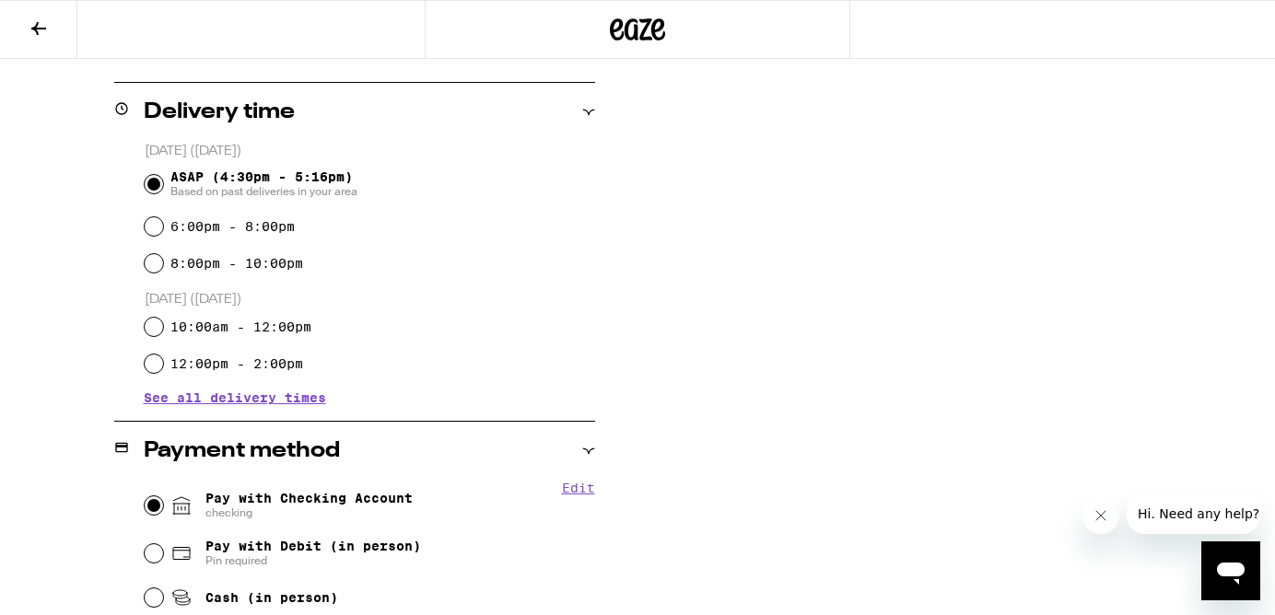
scroll to position [0, 0]
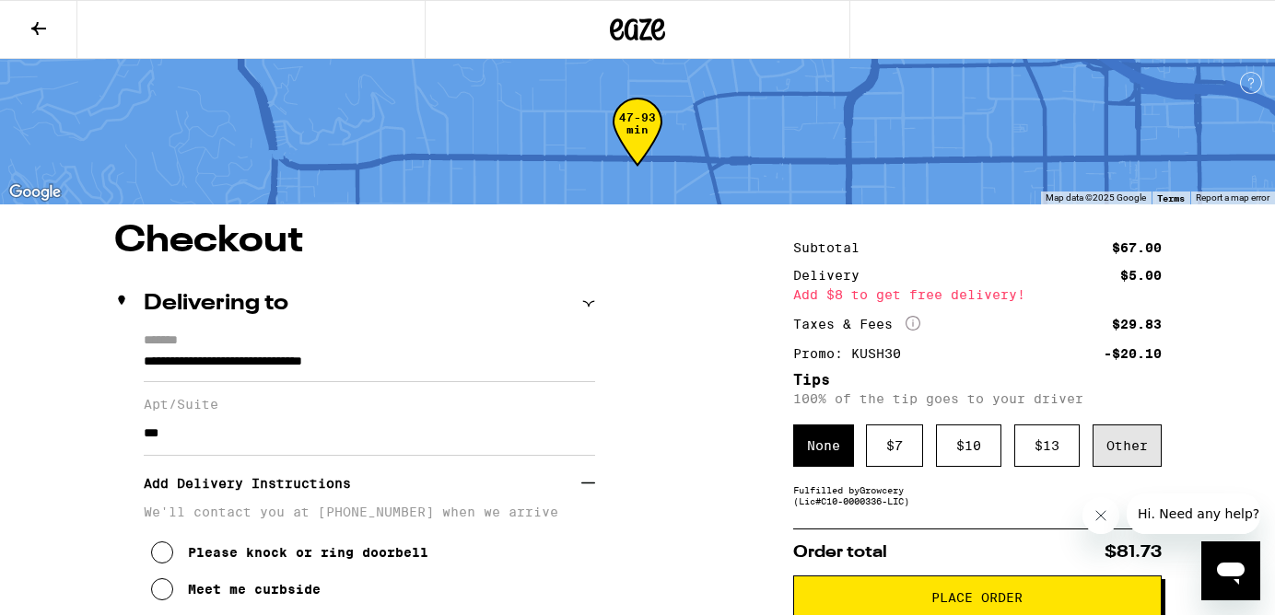
click at [1116, 435] on div "Other" at bounding box center [1126, 446] width 69 height 42
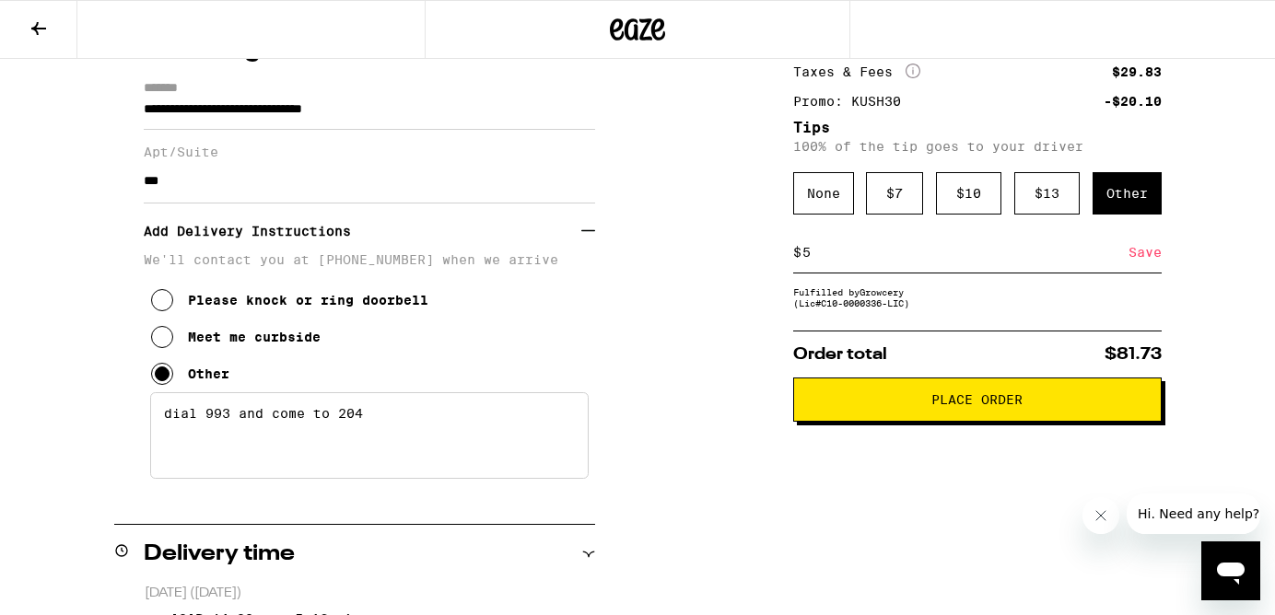
scroll to position [487, 0]
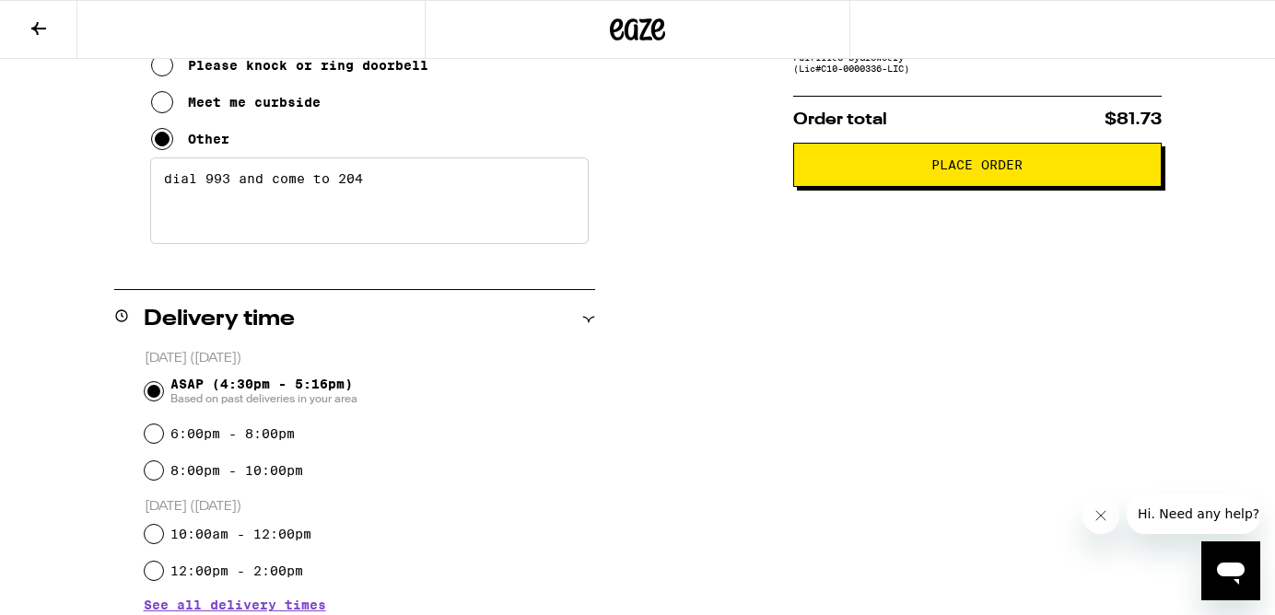
type input "5"
click at [942, 169] on span "Place Order" at bounding box center [976, 164] width 91 height 13
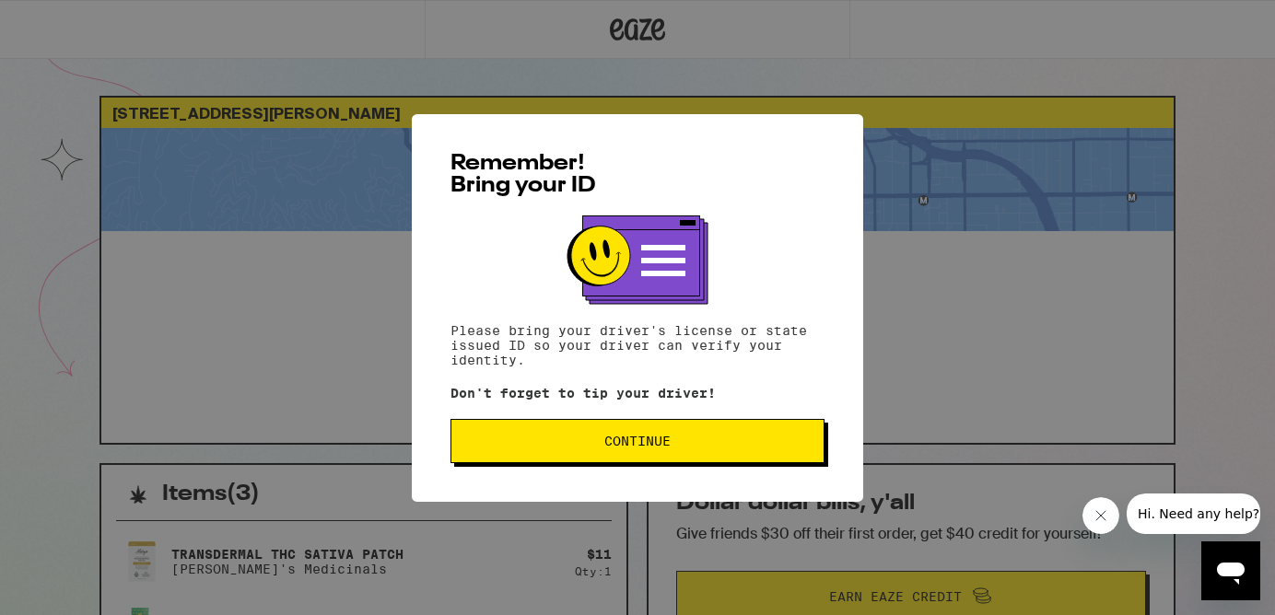
click at [751, 458] on button "Continue" at bounding box center [637, 441] width 374 height 44
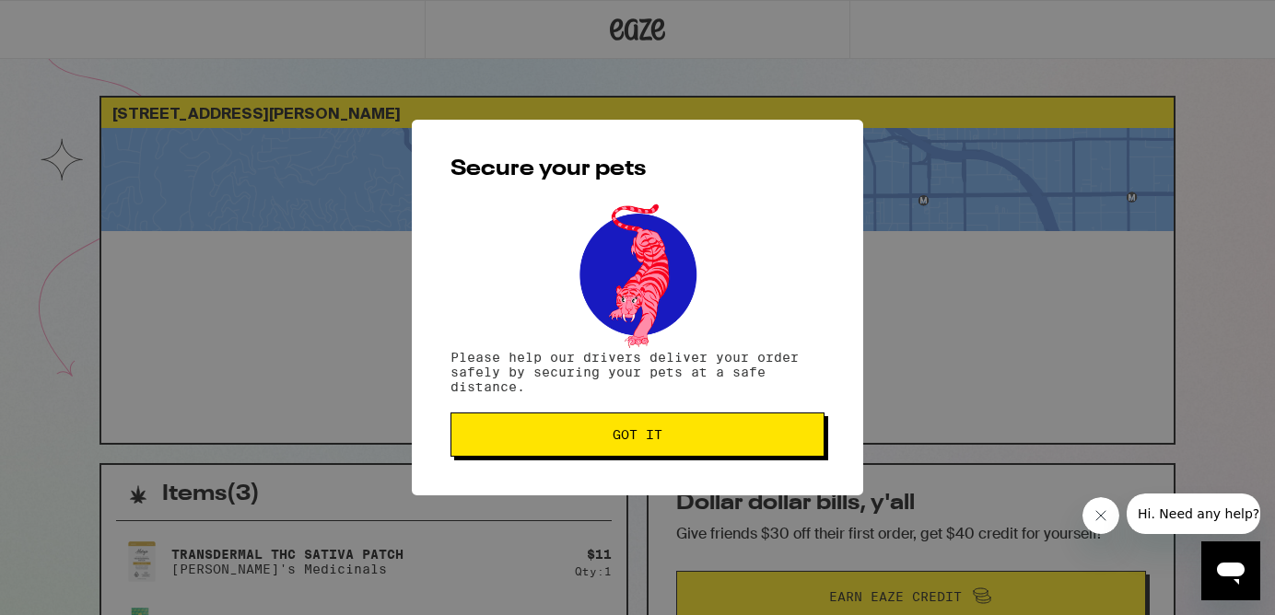
click at [733, 435] on span "Got it" at bounding box center [637, 434] width 343 height 13
